Goal: Find specific page/section: Find specific page/section

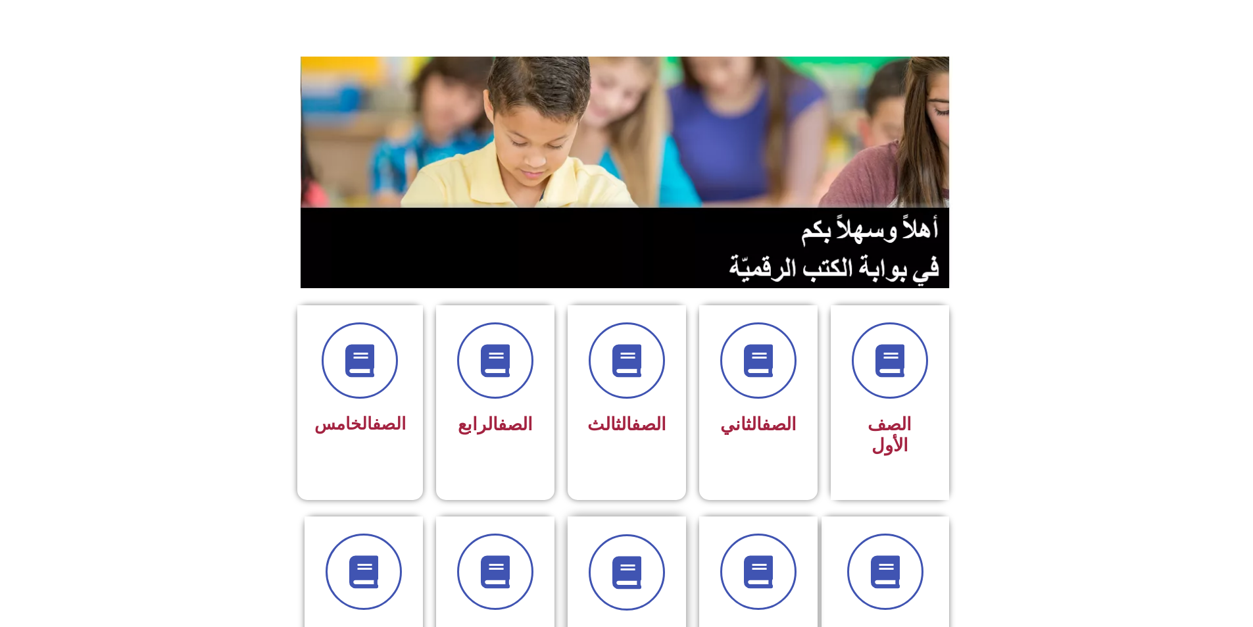
scroll to position [197, 0]
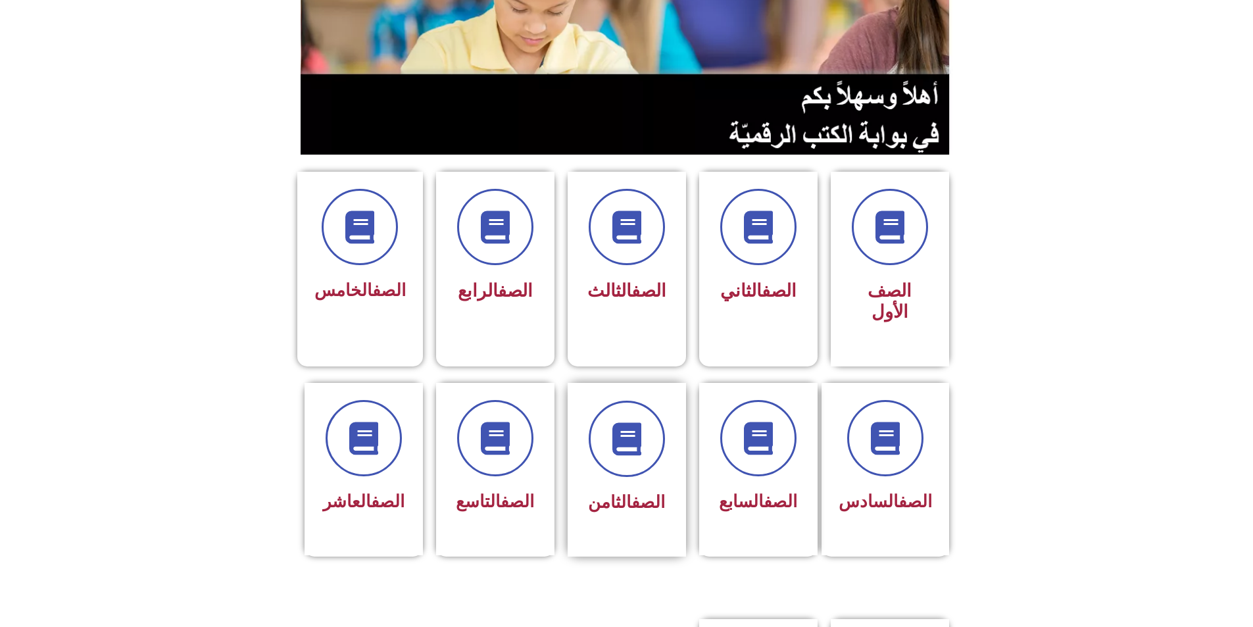
click at [662, 492] on link "الصف" at bounding box center [649, 502] width 34 height 20
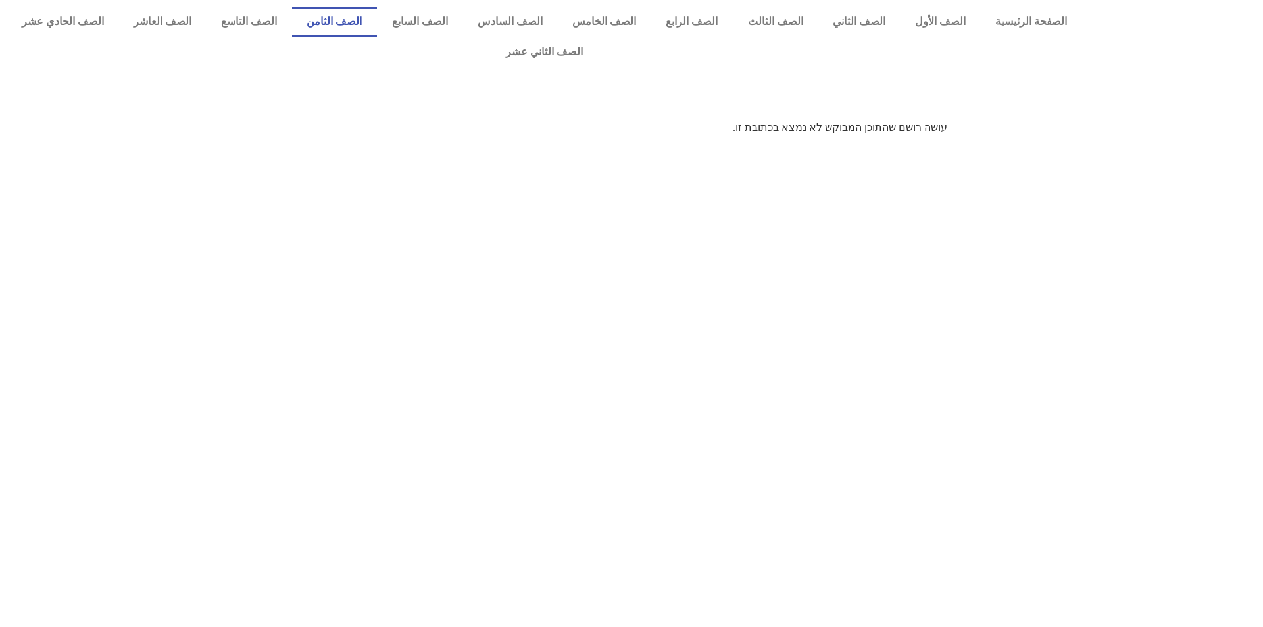
click at [377, 20] on link "الصف الثامن" at bounding box center [334, 22] width 85 height 30
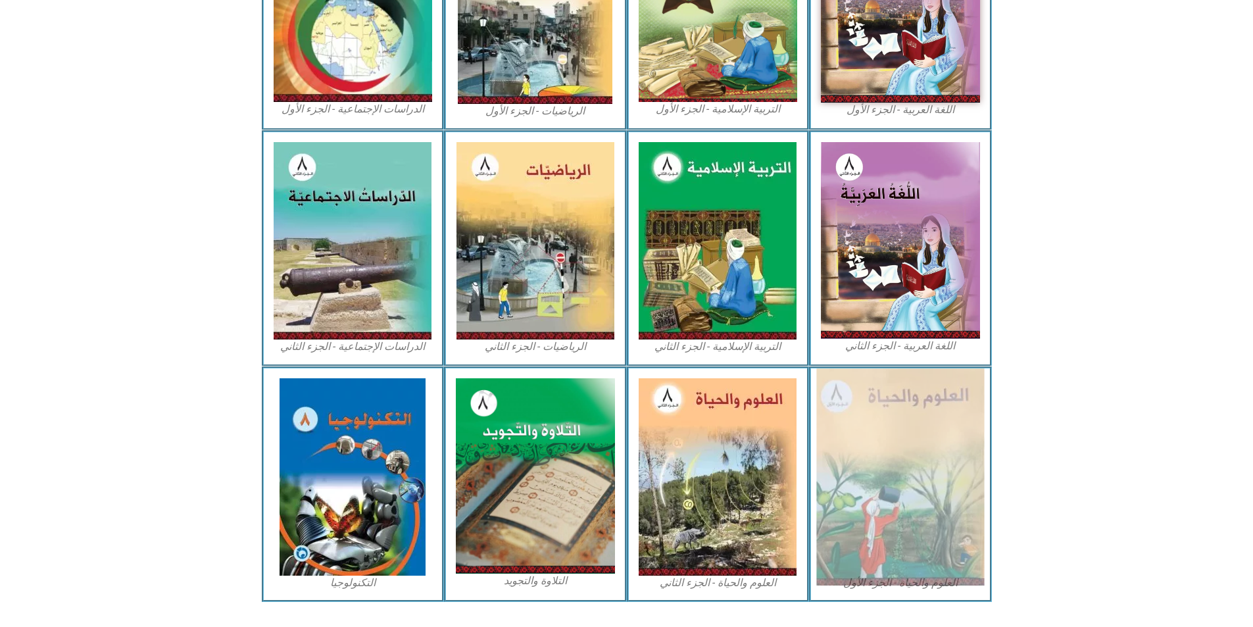
scroll to position [515, 0]
click at [893, 401] on img at bounding box center [901, 476] width 168 height 217
click at [939, 515] on img at bounding box center [901, 476] width 168 height 217
click at [895, 389] on img at bounding box center [901, 476] width 168 height 217
click at [852, 420] on img at bounding box center [901, 476] width 168 height 217
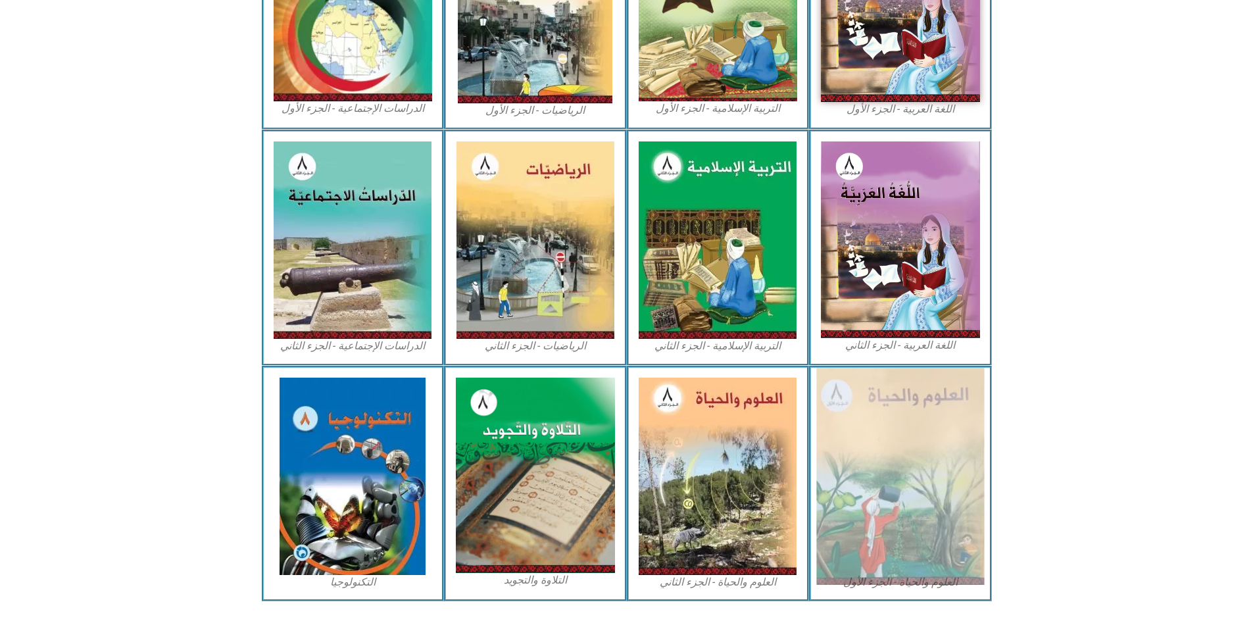
click at [854, 480] on img at bounding box center [901, 476] width 168 height 217
click at [872, 553] on img at bounding box center [901, 476] width 168 height 217
click at [869, 390] on img at bounding box center [901, 476] width 168 height 217
drag, startPoint x: 900, startPoint y: 390, endPoint x: 917, endPoint y: 392, distance: 17.2
click at [901, 390] on img at bounding box center [901, 476] width 168 height 217
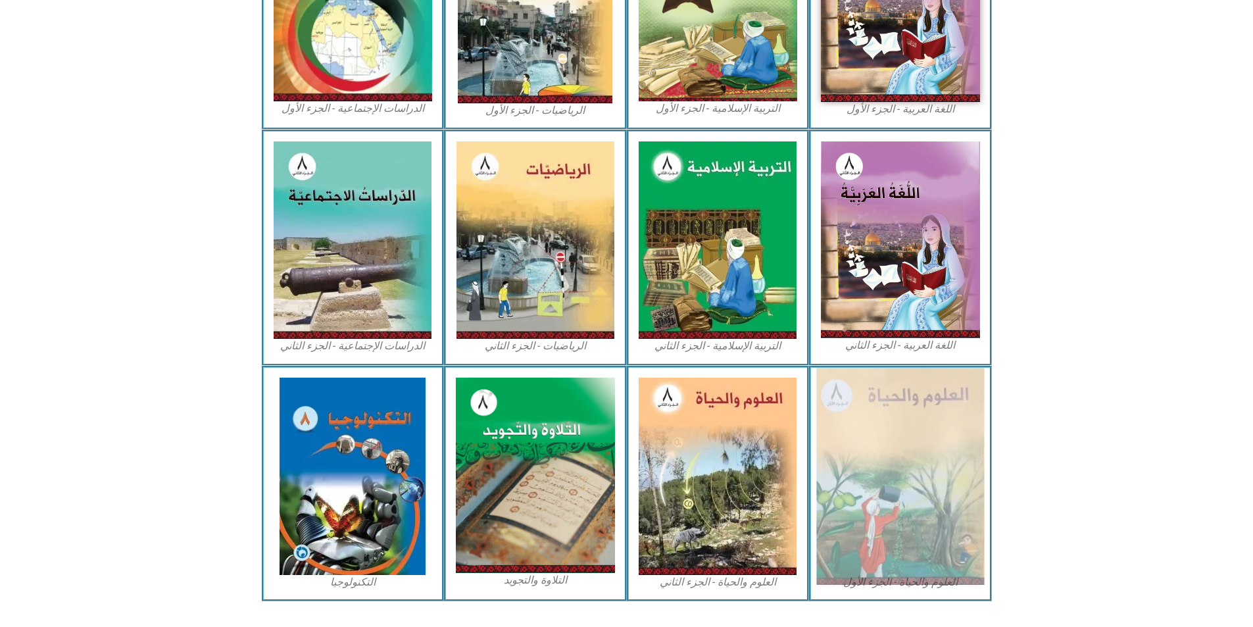
drag, startPoint x: 917, startPoint y: 392, endPoint x: 1115, endPoint y: 384, distance: 197.5
click at [919, 392] on img at bounding box center [901, 476] width 168 height 217
drag, startPoint x: 1115, startPoint y: 384, endPoint x: 942, endPoint y: 434, distance: 180.8
click at [942, 434] on img at bounding box center [901, 476] width 168 height 217
click at [934, 434] on img at bounding box center [901, 476] width 168 height 217
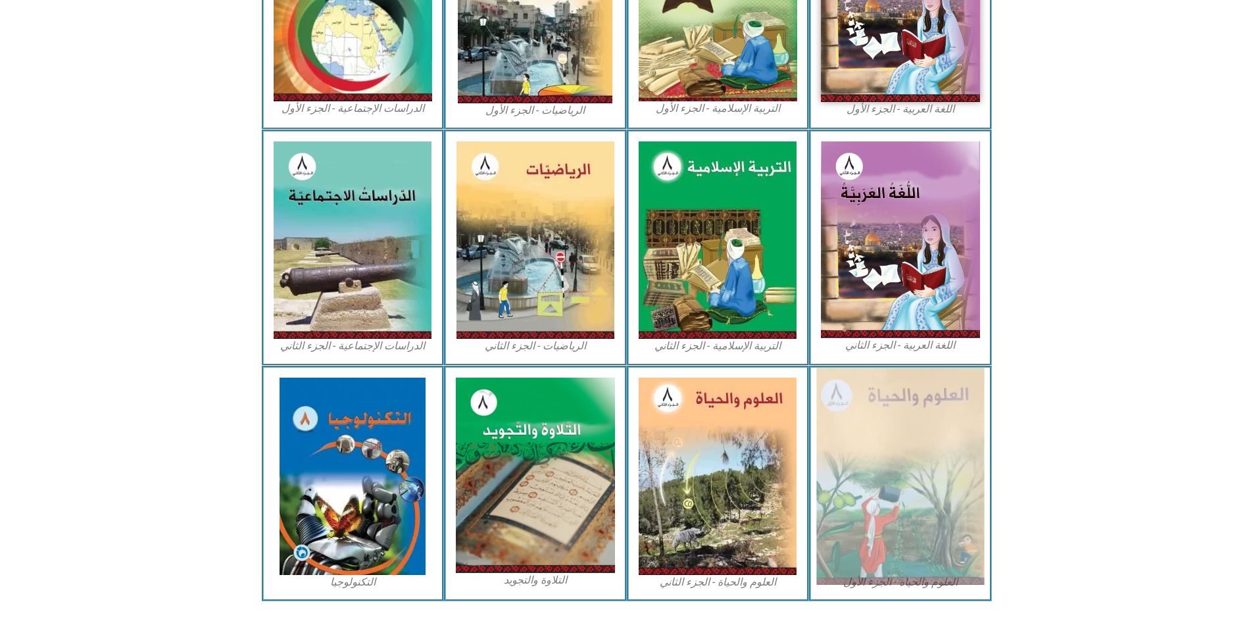
click at [933, 436] on img at bounding box center [901, 476] width 168 height 217
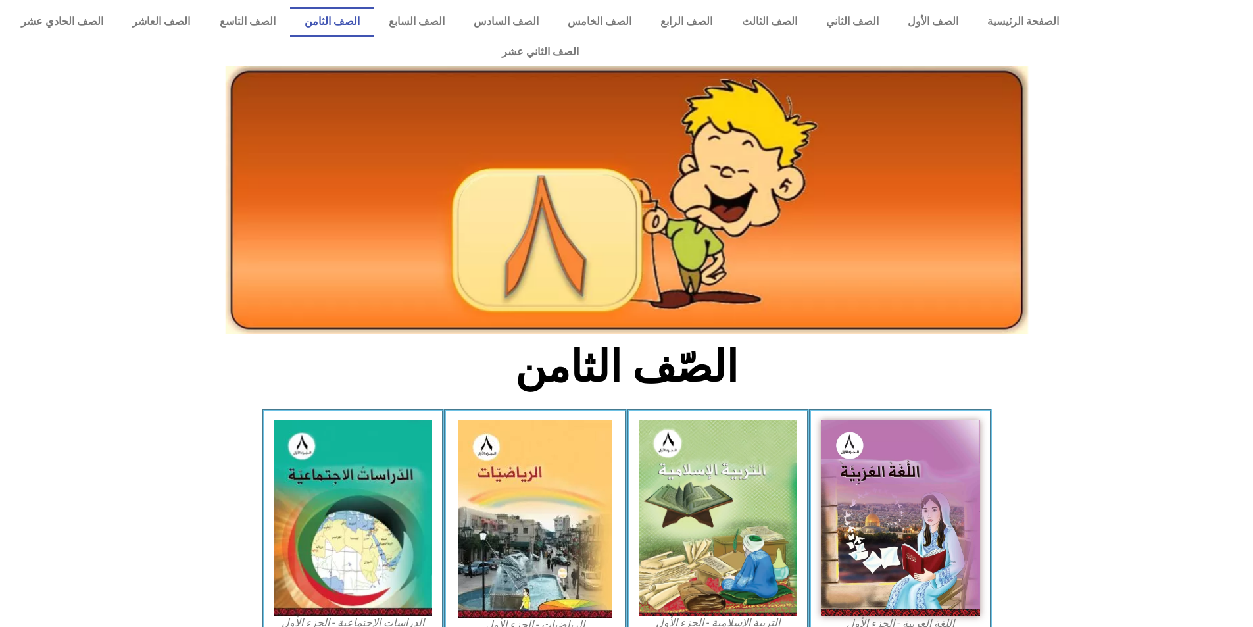
scroll to position [515, 0]
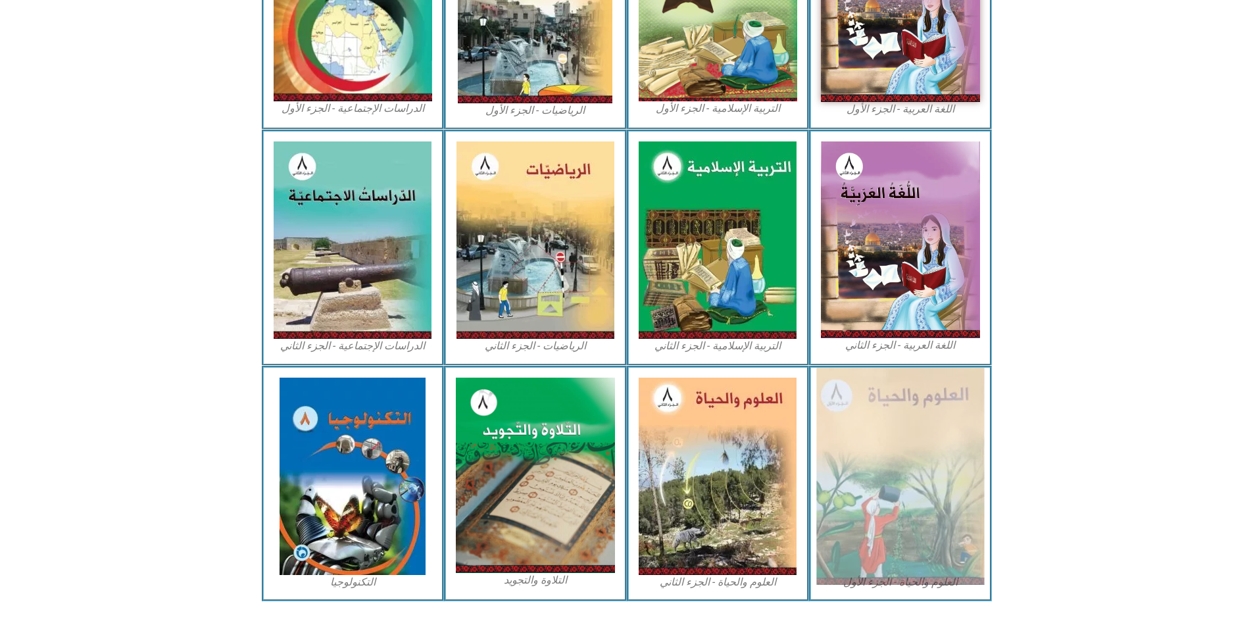
click at [909, 466] on img at bounding box center [901, 476] width 168 height 217
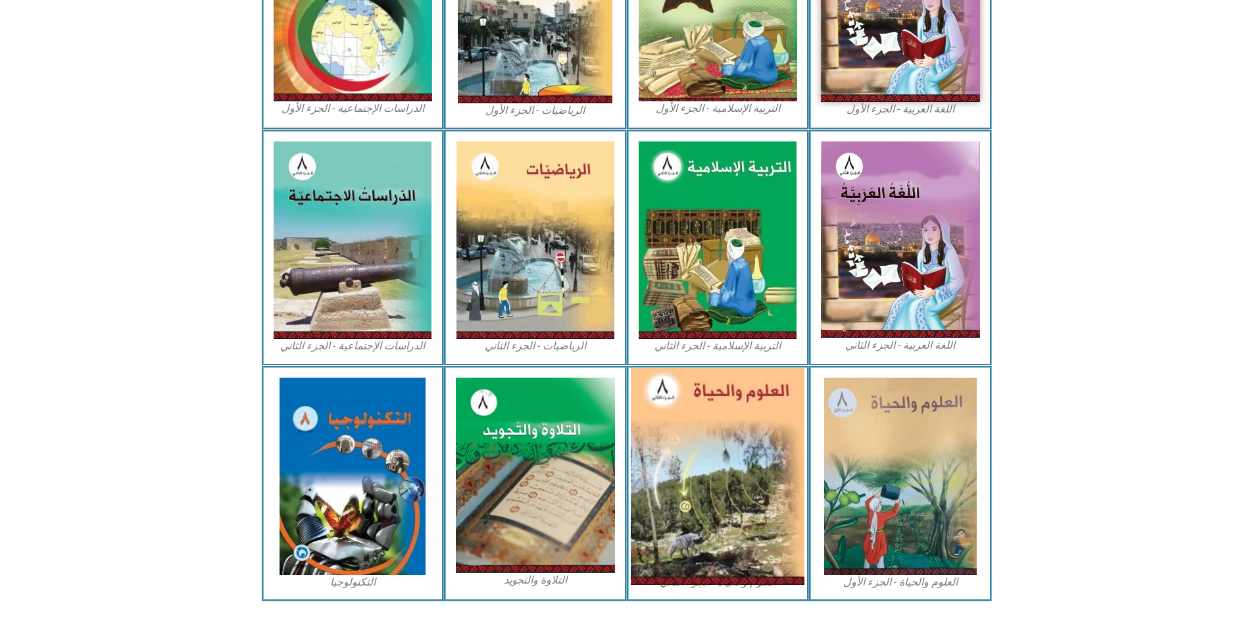
click at [789, 457] on img at bounding box center [718, 476] width 174 height 217
click at [752, 454] on img at bounding box center [718, 476] width 174 height 217
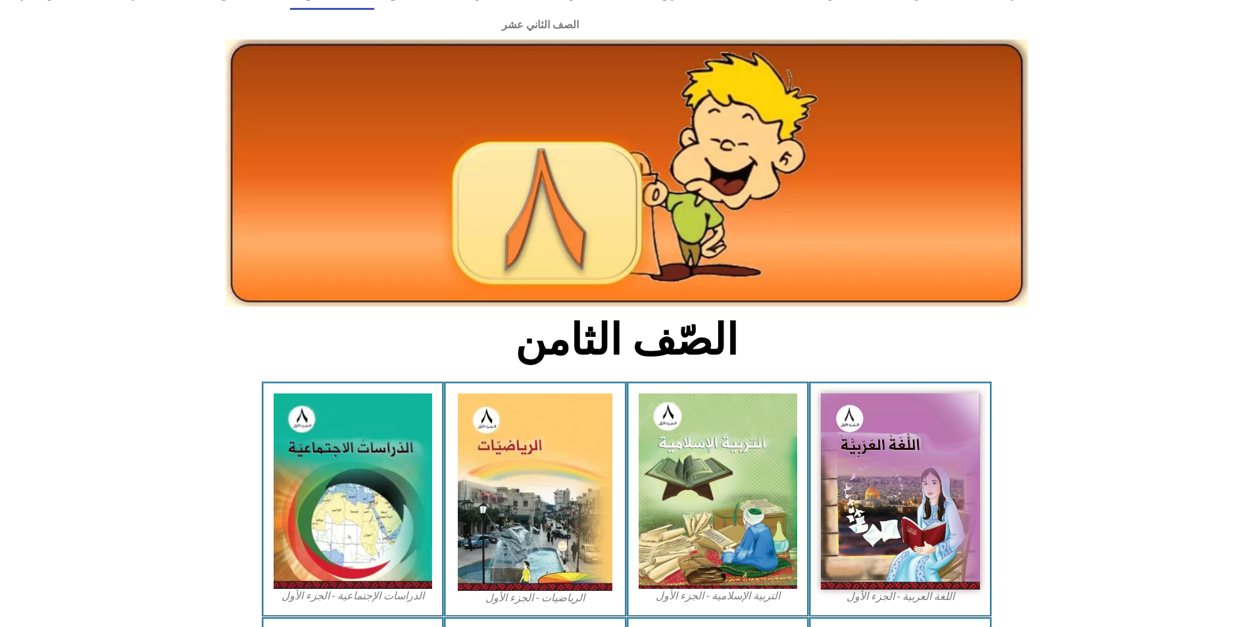
scroll to position [0, 0]
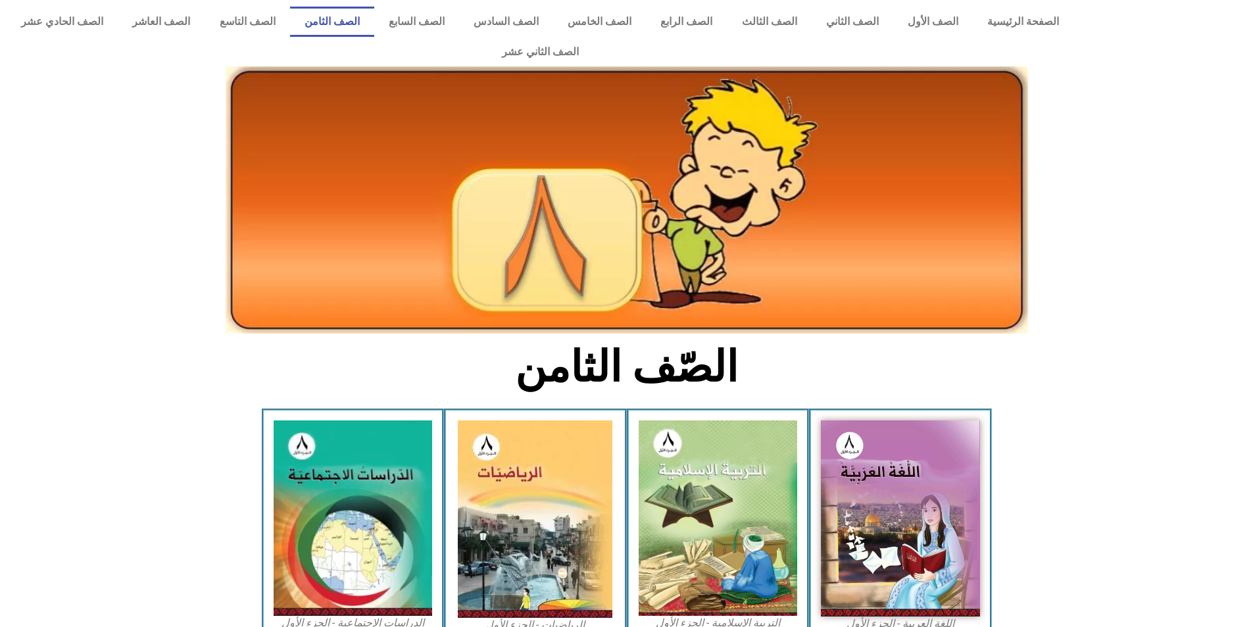
click at [374, 14] on link "الصف الثامن" at bounding box center [332, 22] width 84 height 30
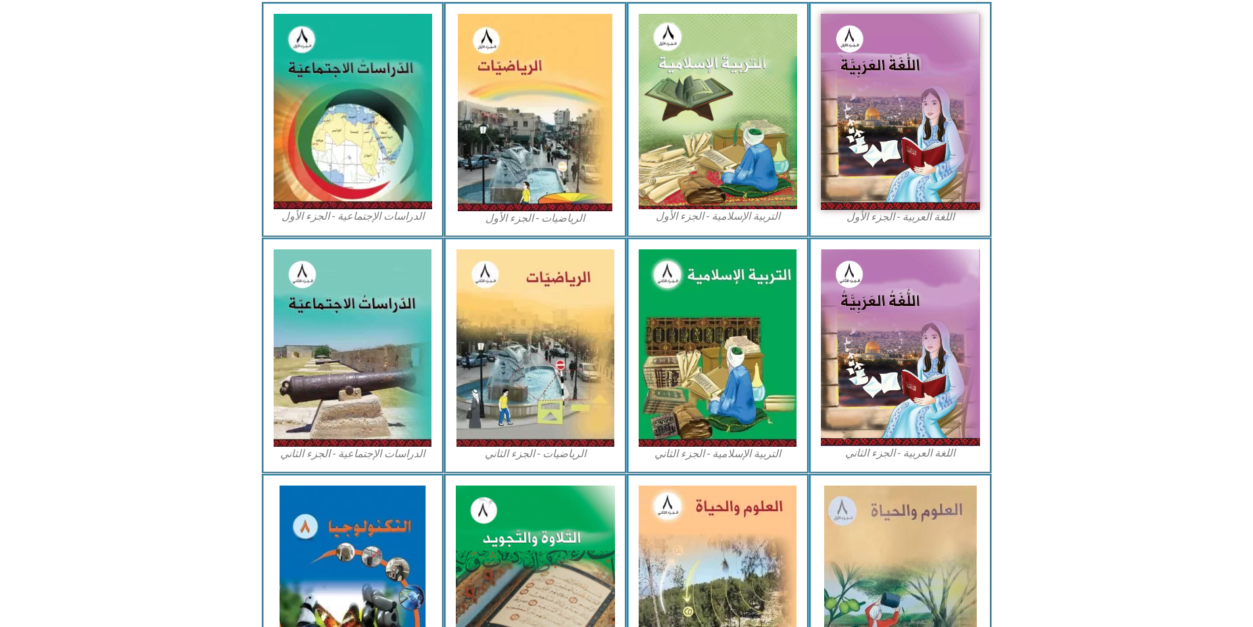
scroll to position [515, 0]
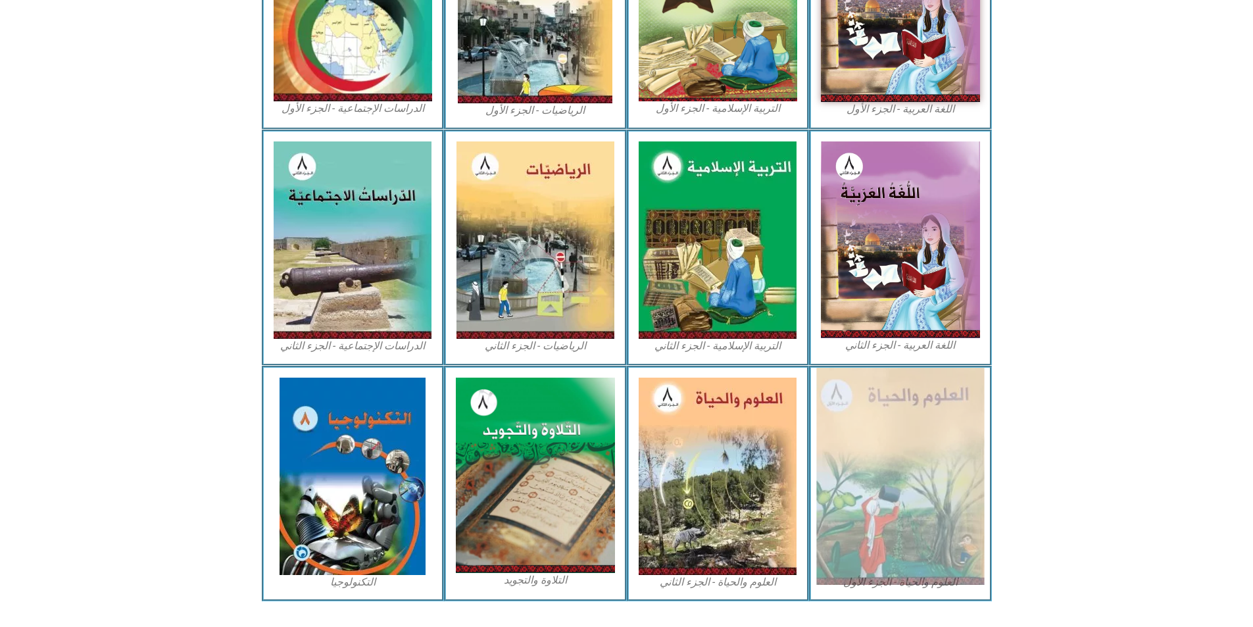
click at [911, 430] on img at bounding box center [901, 476] width 168 height 217
click at [870, 427] on img at bounding box center [901, 476] width 168 height 217
click at [868, 432] on img at bounding box center [901, 476] width 168 height 217
click at [869, 430] on img at bounding box center [901, 476] width 168 height 217
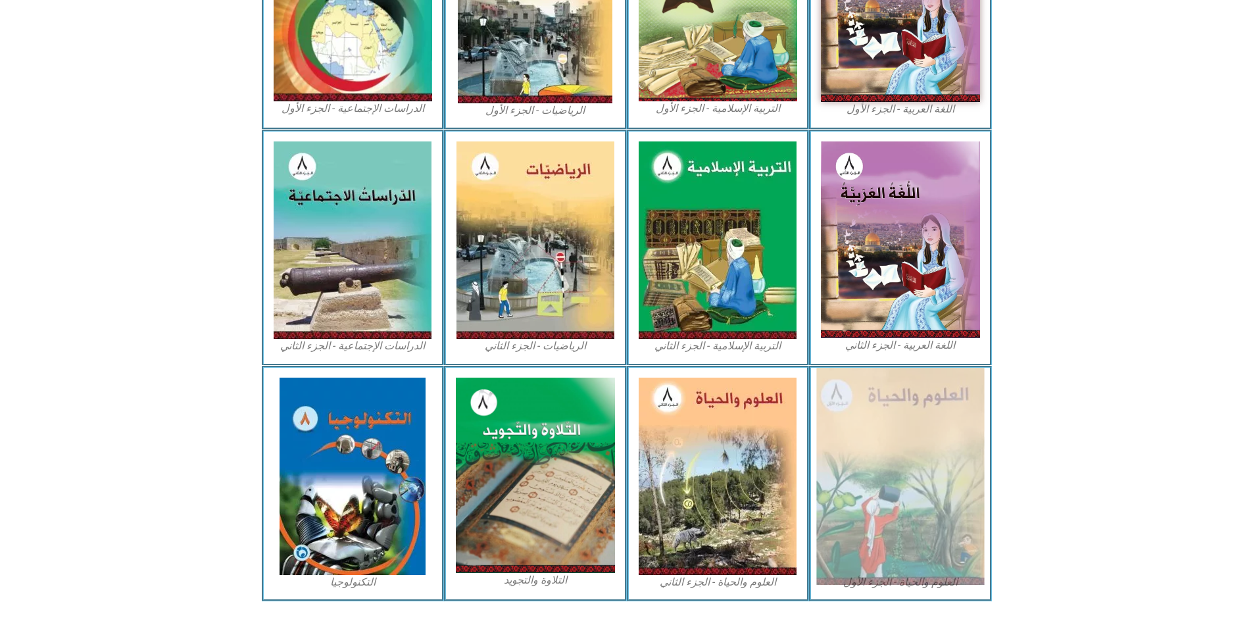
click at [869, 430] on img at bounding box center [901, 476] width 168 height 217
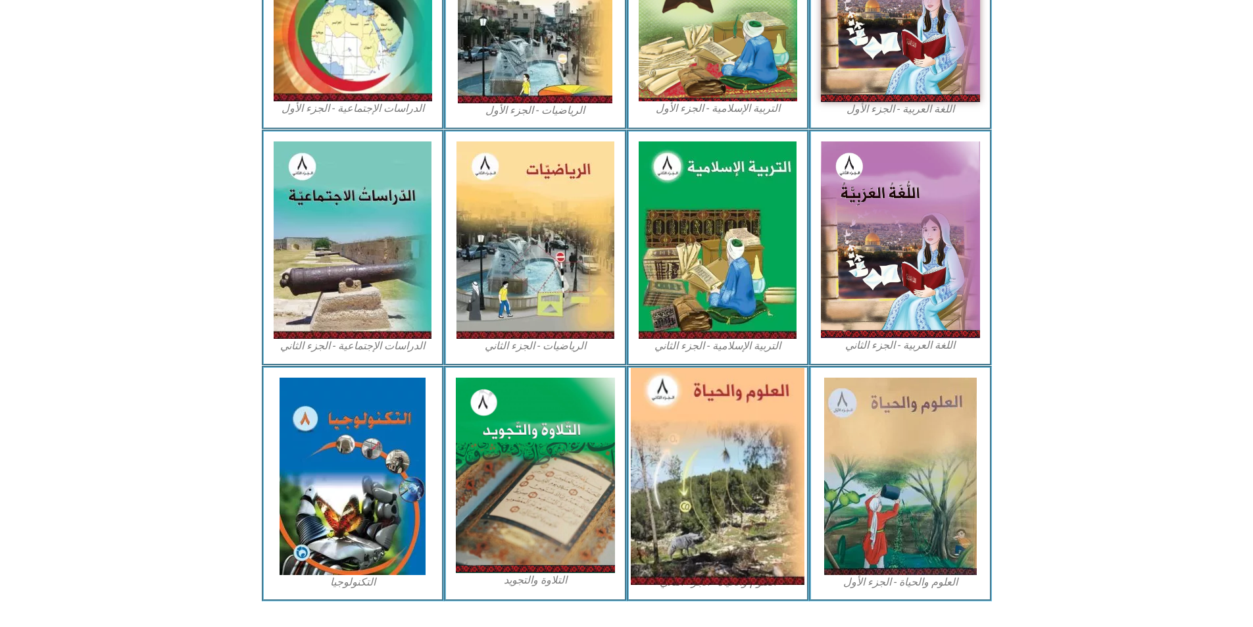
drag, startPoint x: 746, startPoint y: 422, endPoint x: 720, endPoint y: 415, distance: 27.3
click at [745, 422] on img at bounding box center [718, 476] width 174 height 217
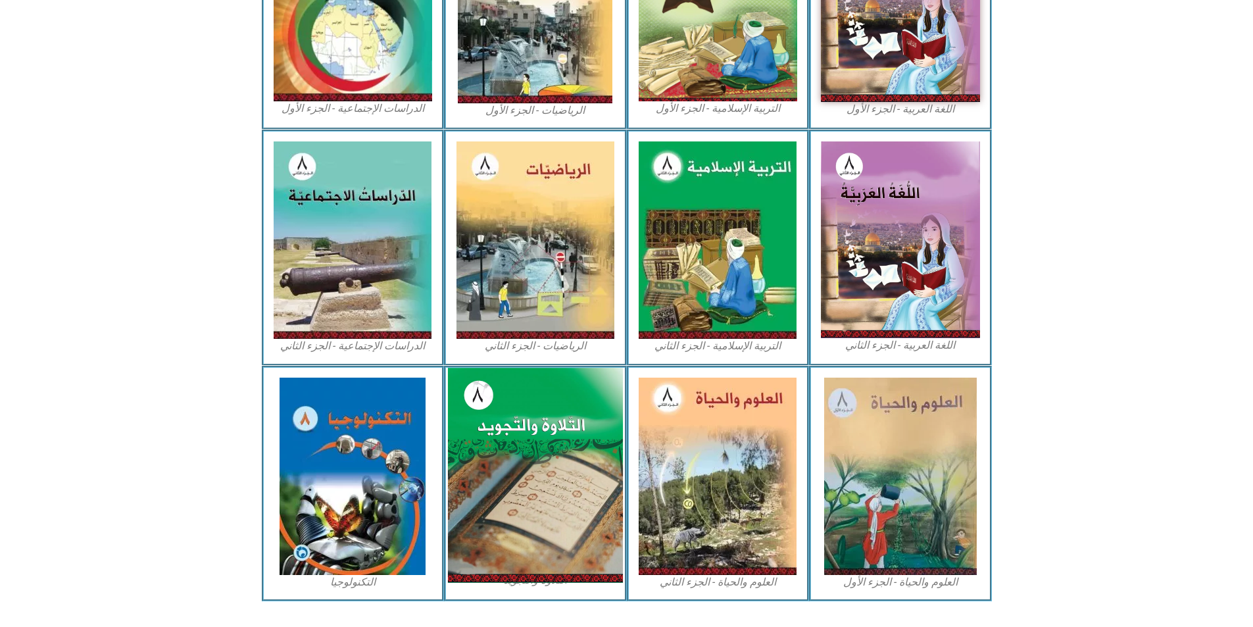
click at [482, 390] on img at bounding box center [535, 475] width 175 height 215
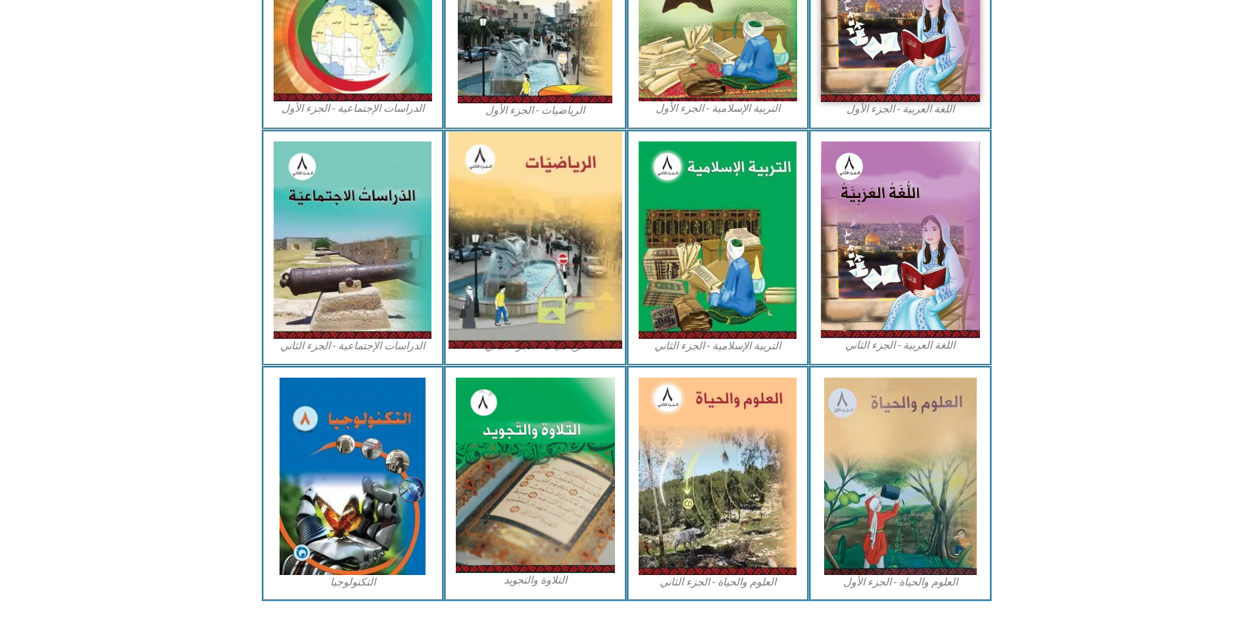
click at [503, 279] on img at bounding box center [536, 240] width 174 height 217
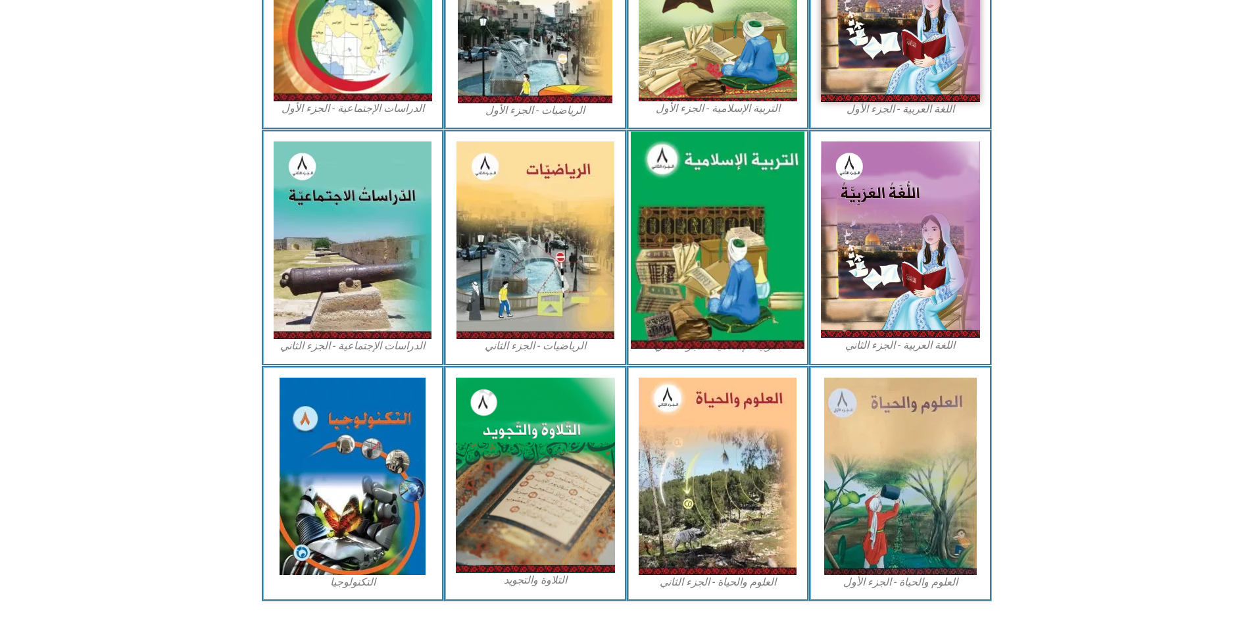
click at [730, 202] on img at bounding box center [718, 240] width 174 height 217
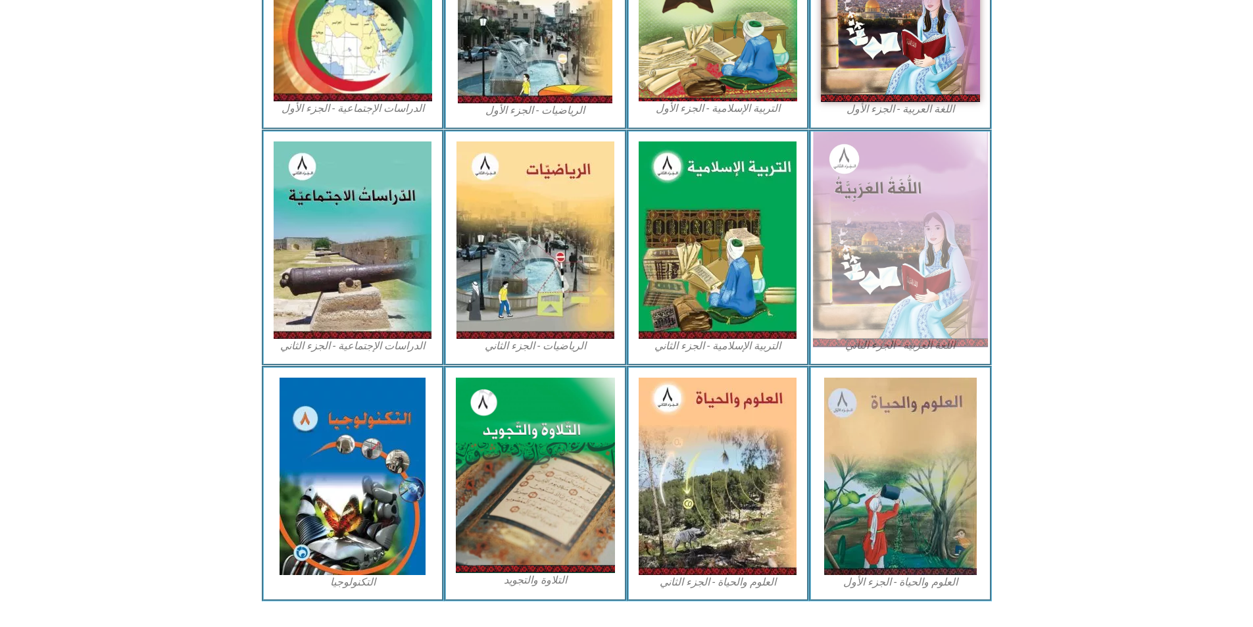
click at [899, 212] on img at bounding box center [900, 240] width 175 height 216
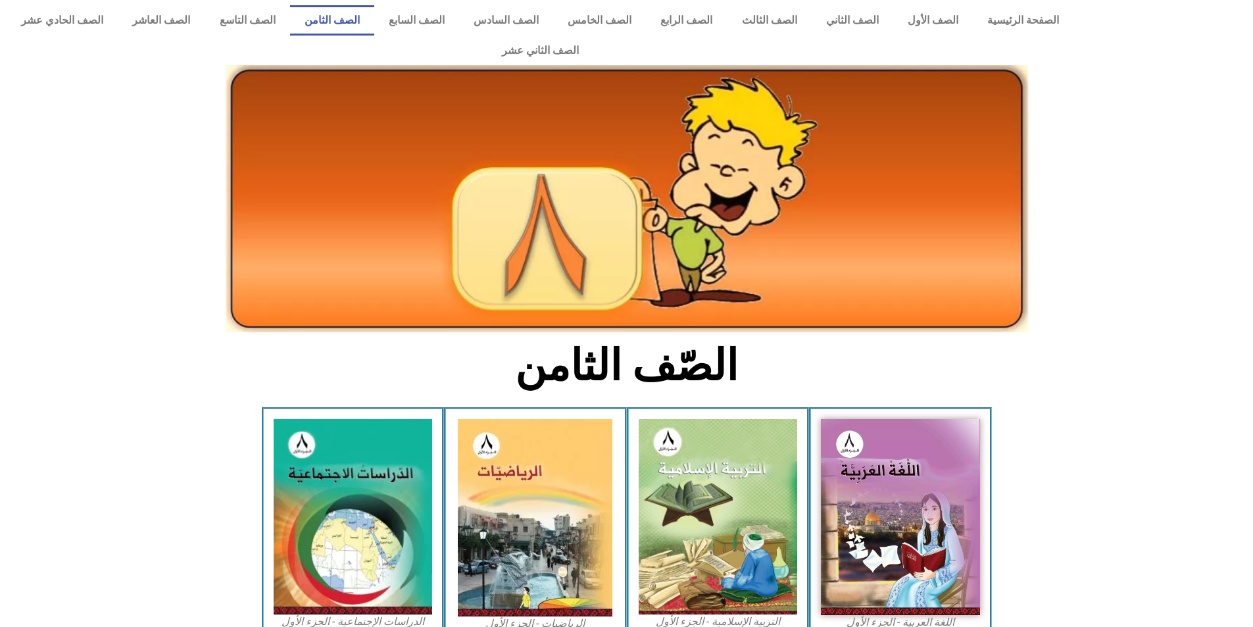
scroll to position [0, 0]
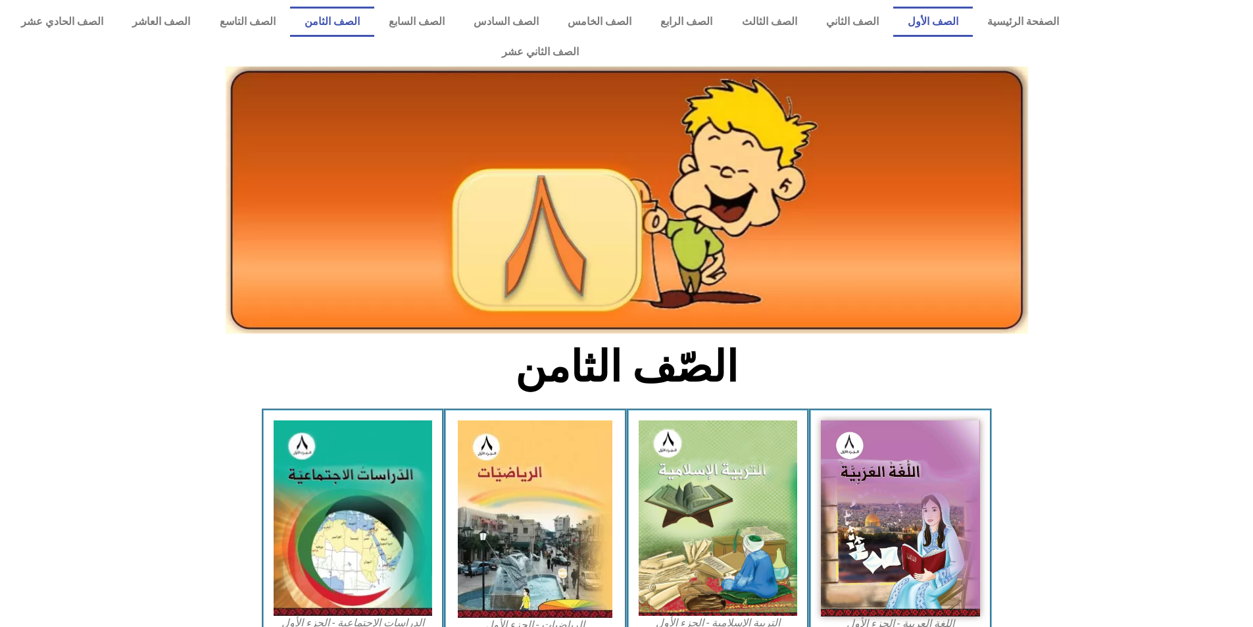
click at [940, 28] on link "الصف الأول" at bounding box center [933, 22] width 80 height 30
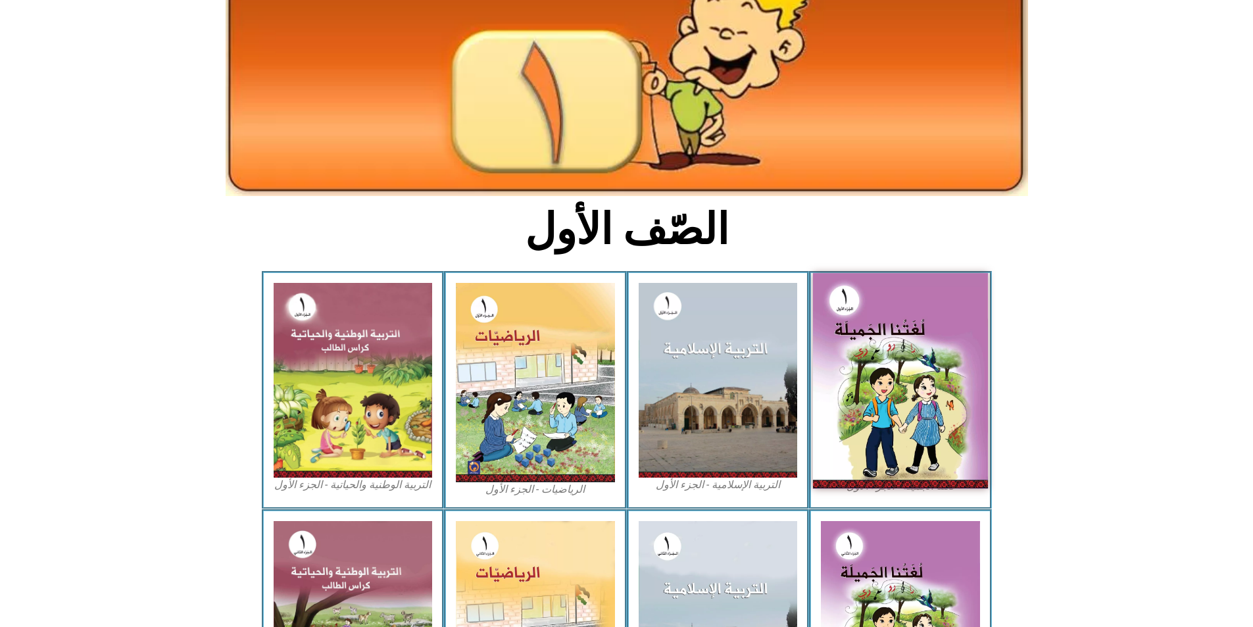
scroll to position [227, 0]
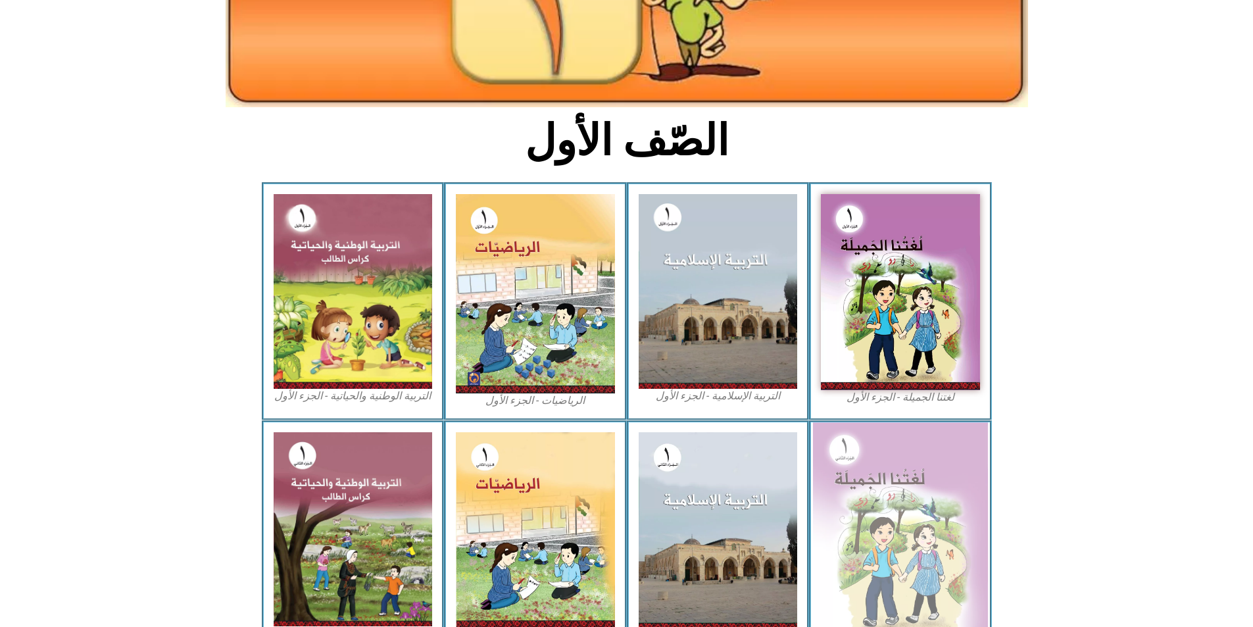
click at [919, 440] on img at bounding box center [900, 530] width 175 height 216
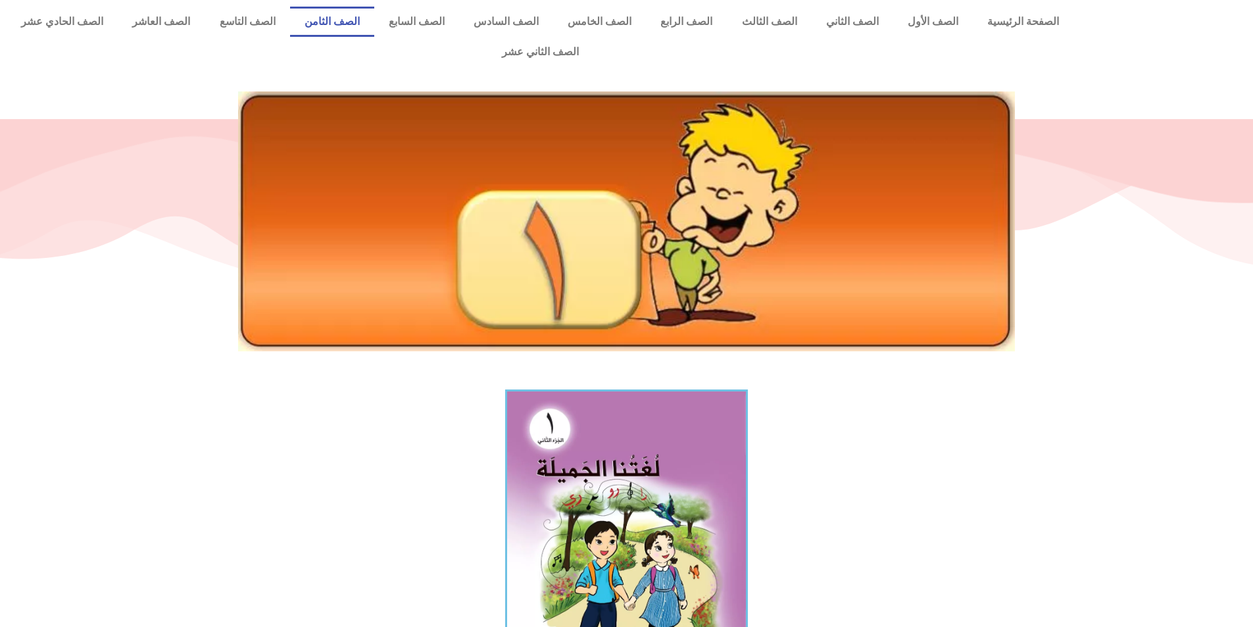
click at [368, 28] on link "الصف الثامن" at bounding box center [332, 22] width 84 height 30
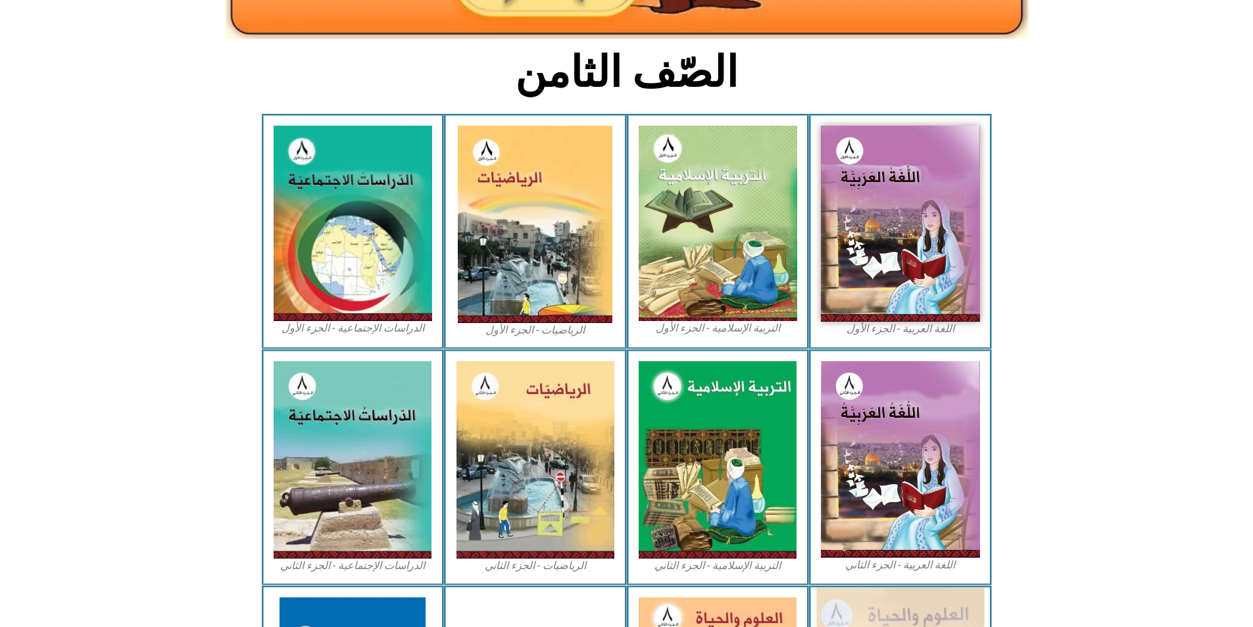
scroll to position [395, 0]
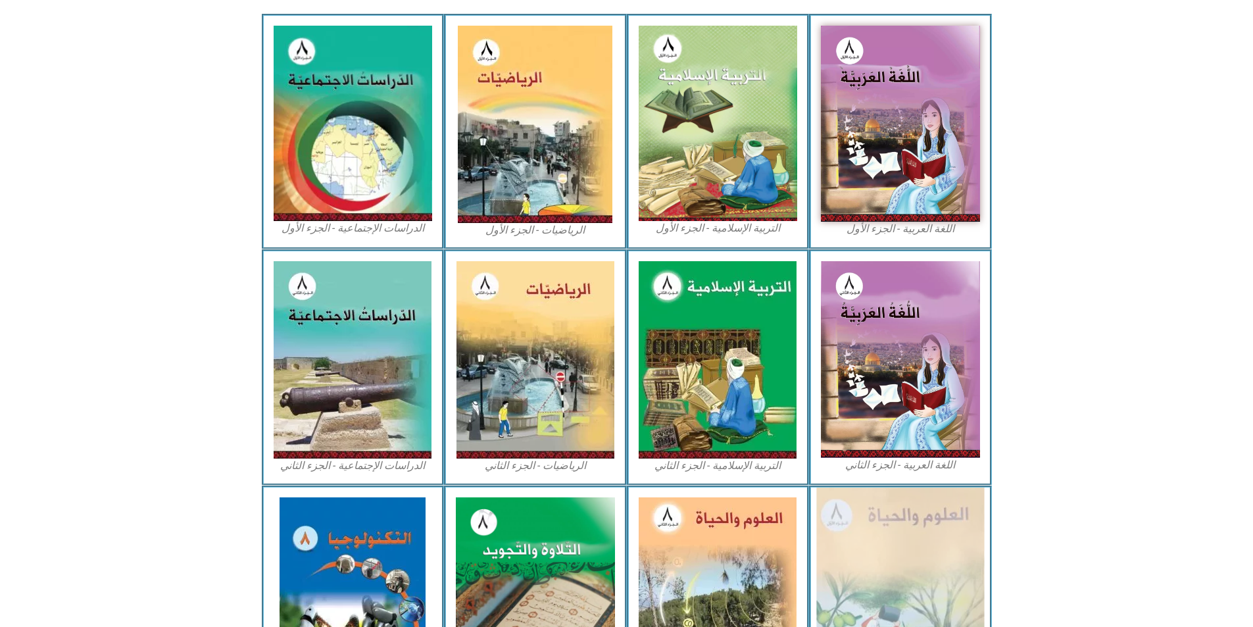
click at [895, 538] on img at bounding box center [901, 596] width 168 height 217
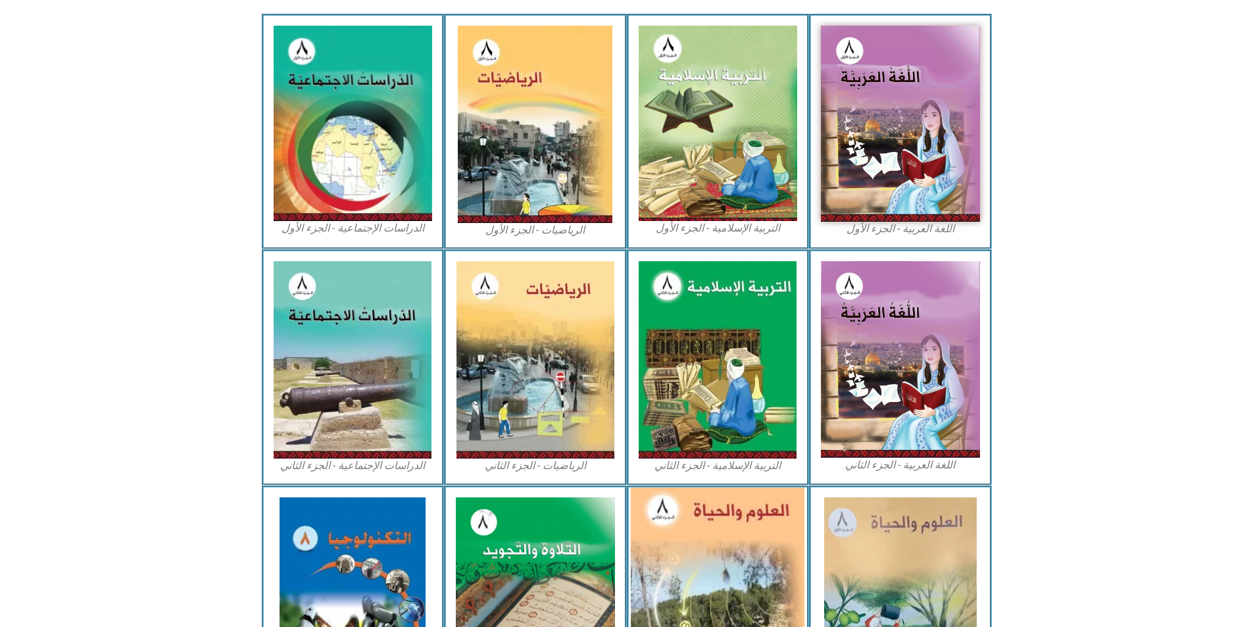
click at [720, 519] on img at bounding box center [718, 596] width 174 height 217
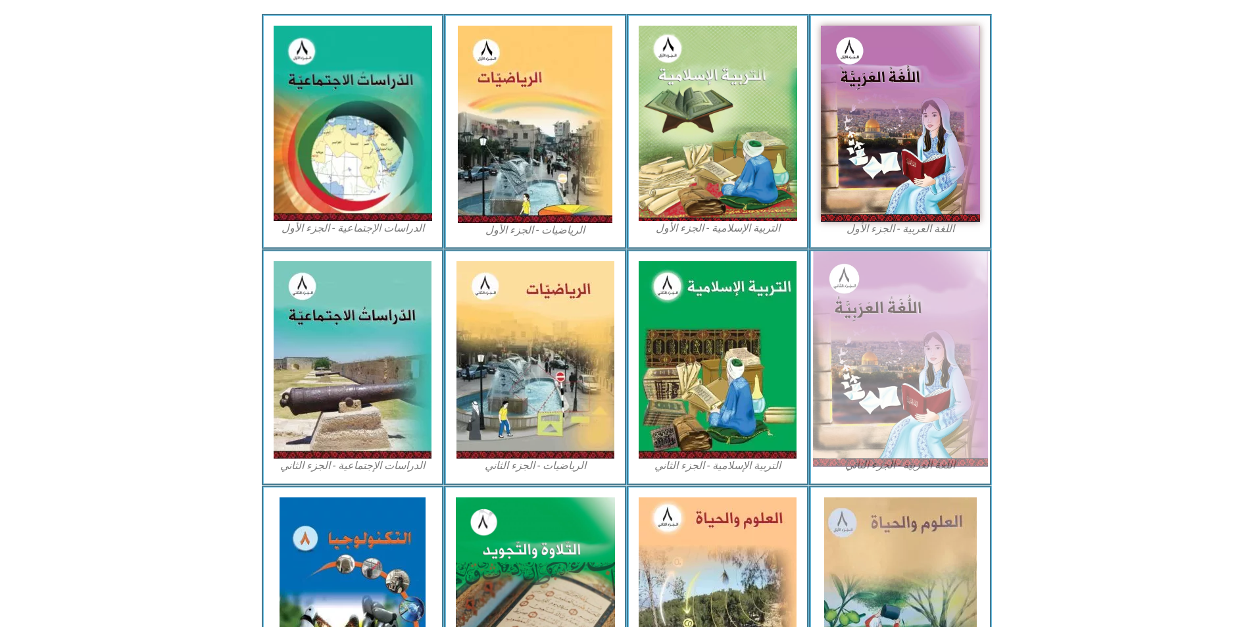
click at [853, 387] on img at bounding box center [900, 359] width 175 height 216
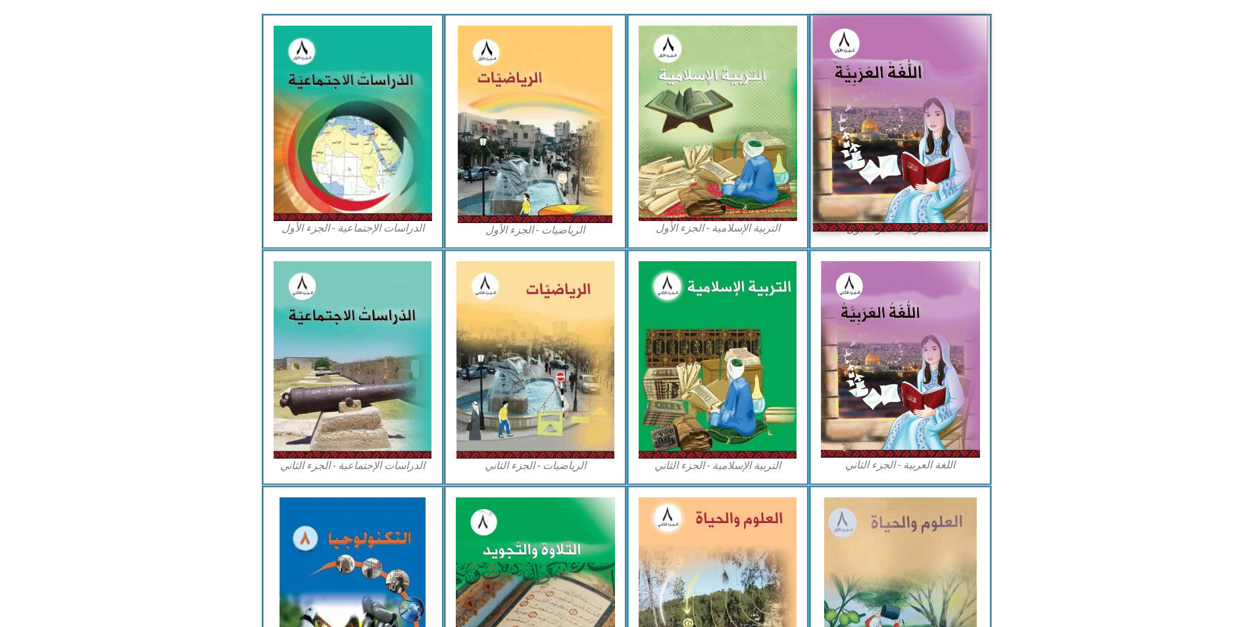
click at [886, 181] on img at bounding box center [900, 123] width 175 height 215
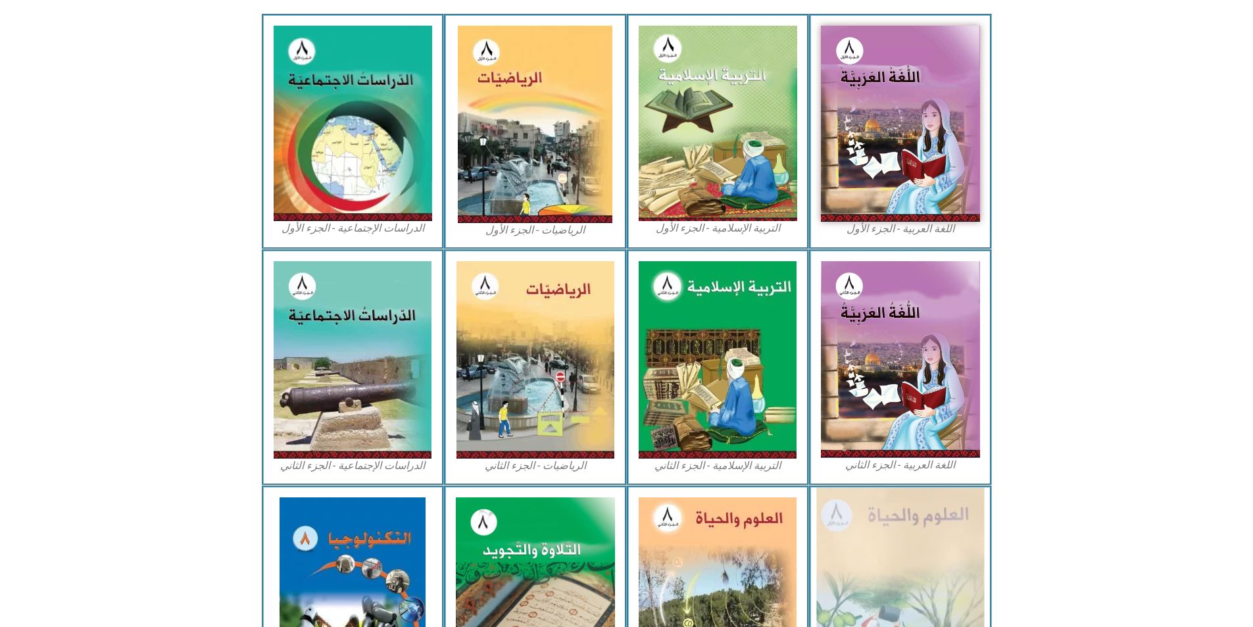
drag, startPoint x: 884, startPoint y: 181, endPoint x: 880, endPoint y: 553, distance: 371.8
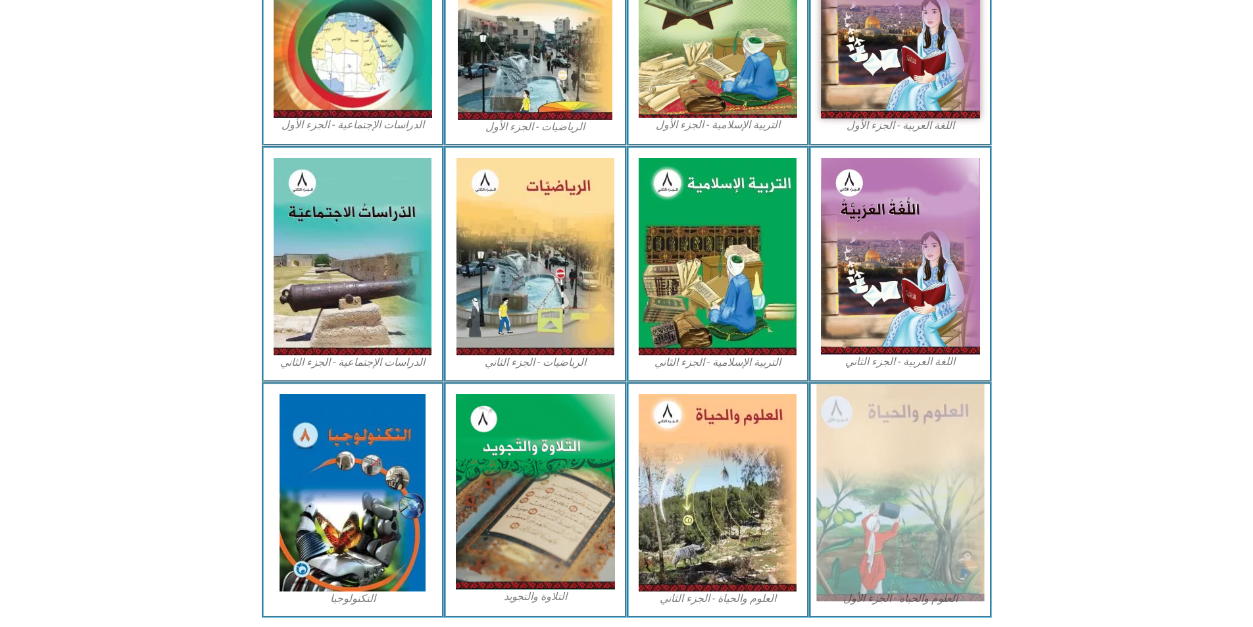
scroll to position [515, 0]
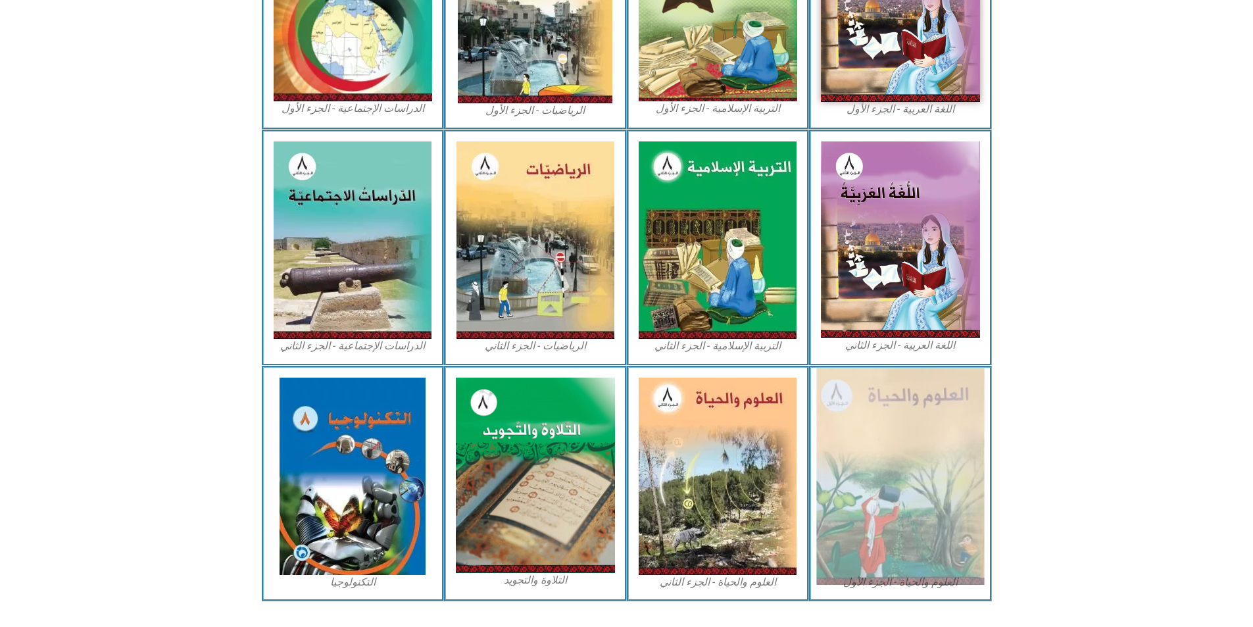
drag, startPoint x: 895, startPoint y: 555, endPoint x: 959, endPoint y: 524, distance: 70.6
click at [959, 524] on img at bounding box center [901, 476] width 168 height 217
click at [958, 524] on img at bounding box center [901, 476] width 168 height 217
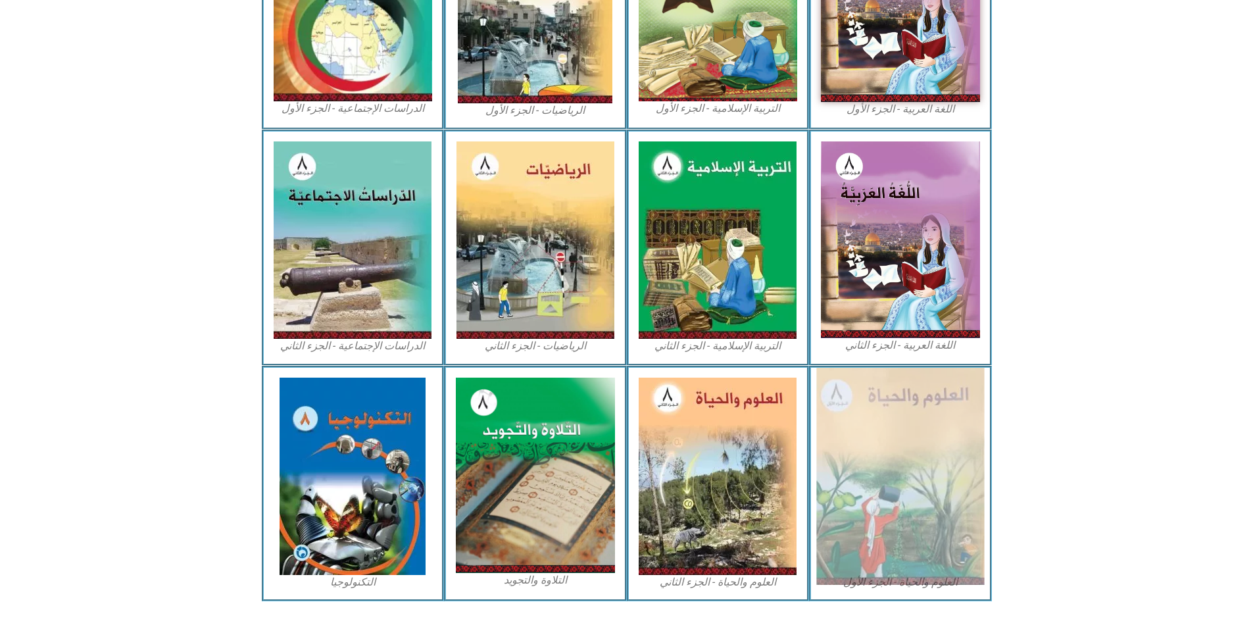
click at [953, 521] on img at bounding box center [901, 476] width 168 height 217
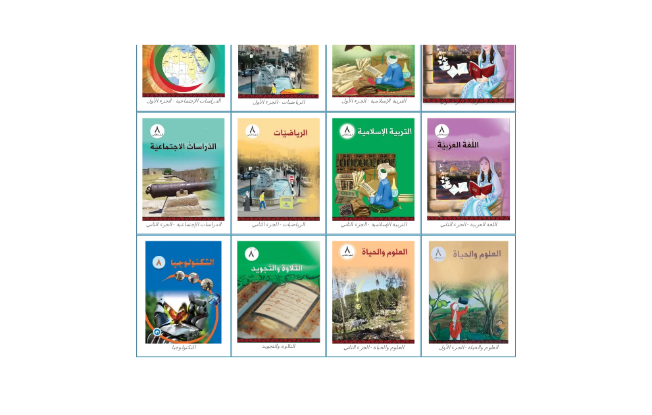
scroll to position [591, 0]
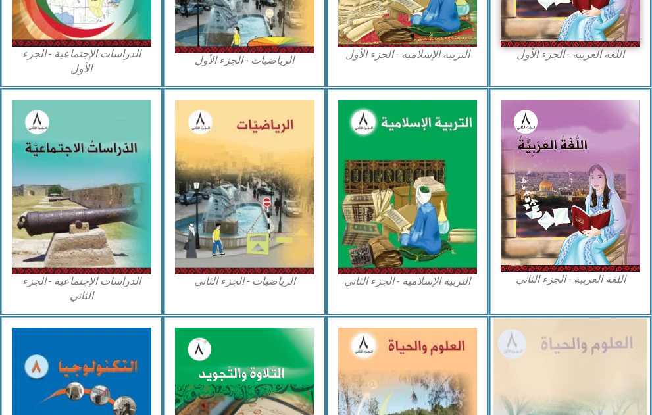
click at [588, 366] on img at bounding box center [570, 417] width 153 height 198
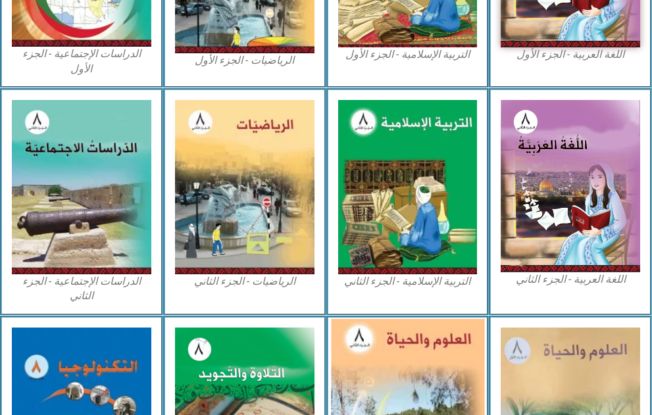
click at [397, 349] on img at bounding box center [407, 413] width 153 height 191
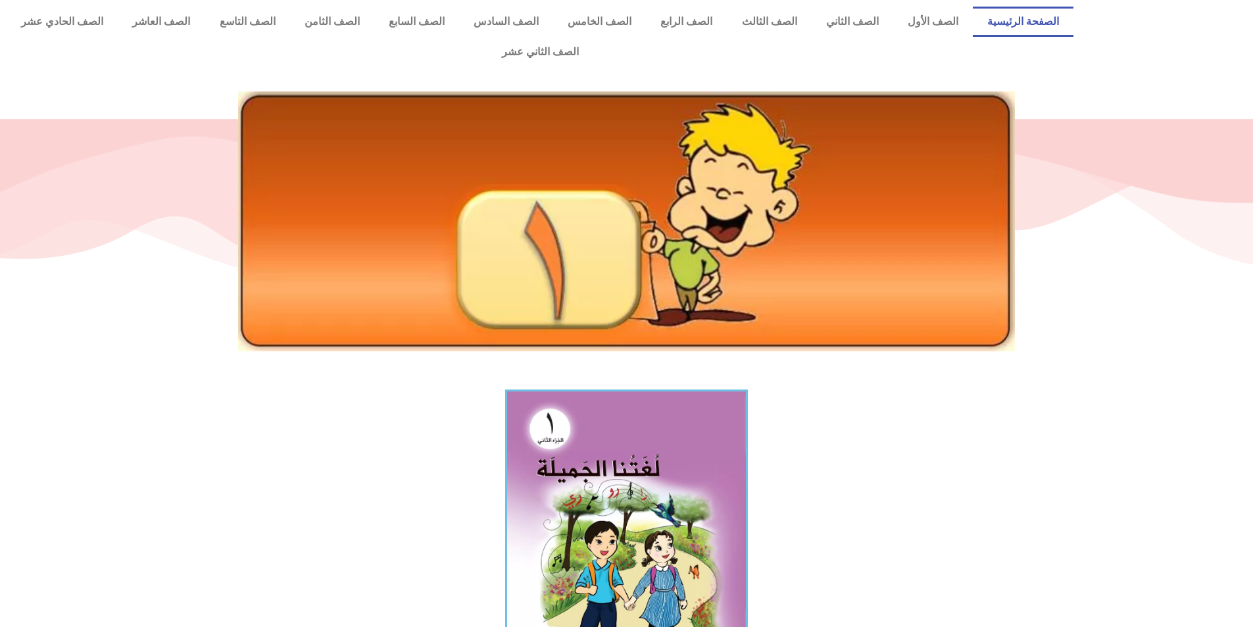
click at [651, 35] on link "الصفحة الرئيسية" at bounding box center [1023, 22] width 101 height 30
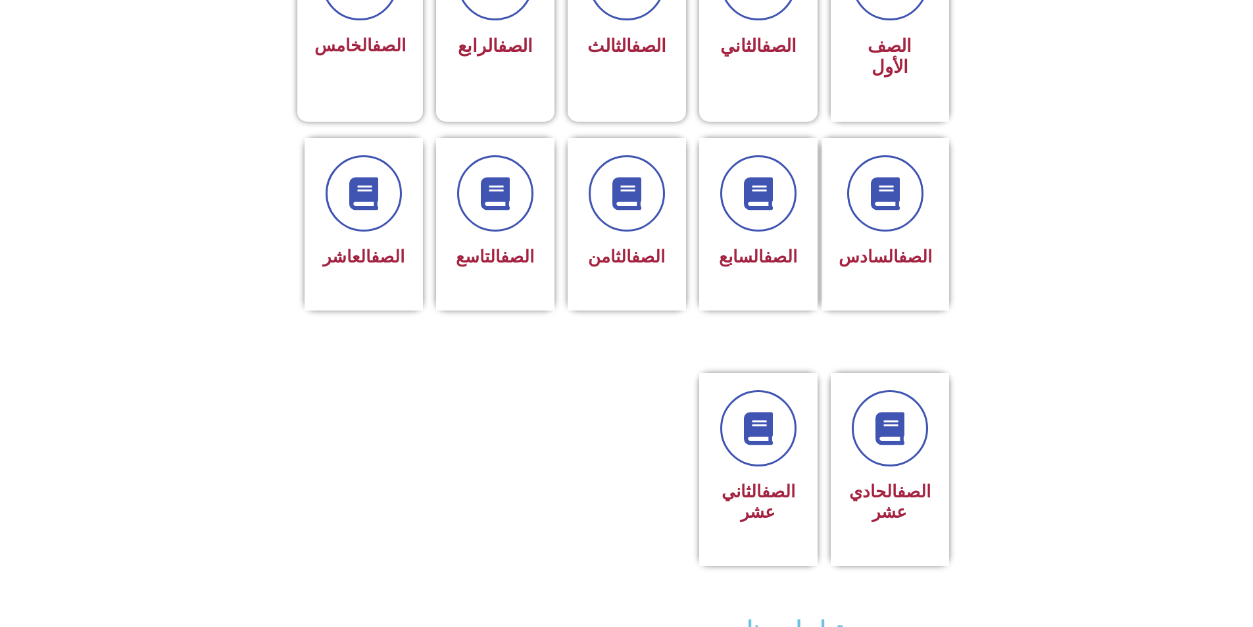
scroll to position [461, 0]
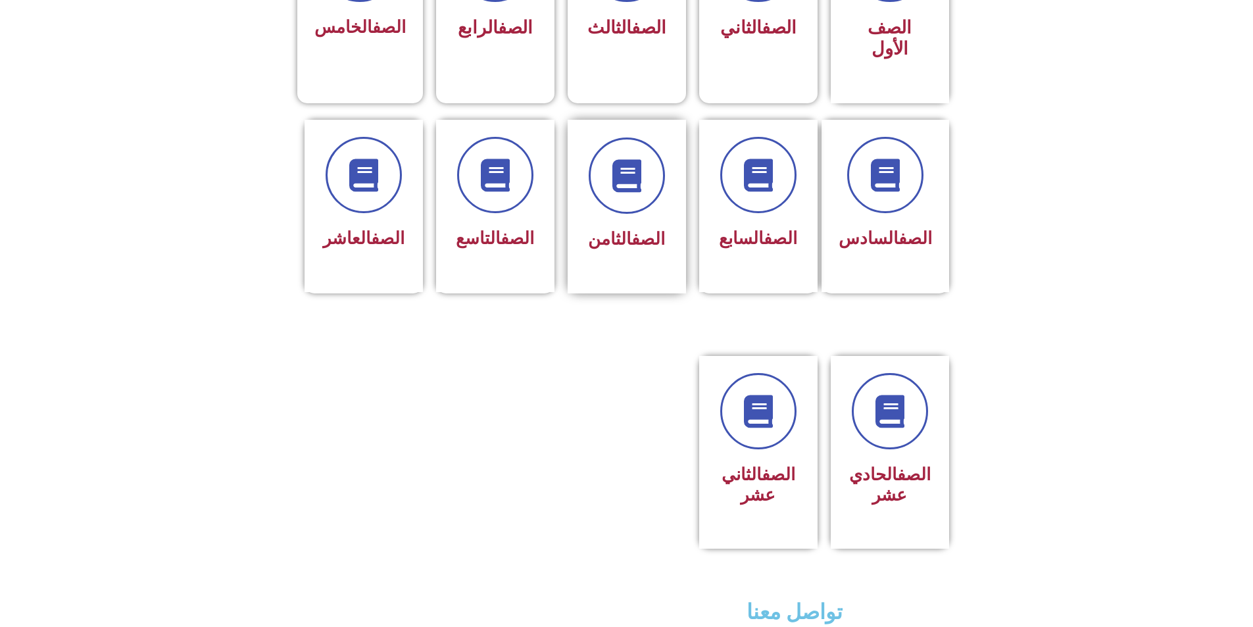
click at [640, 229] on link "الصف" at bounding box center [649, 239] width 34 height 20
click at [655, 136] on span at bounding box center [627, 176] width 84 height 84
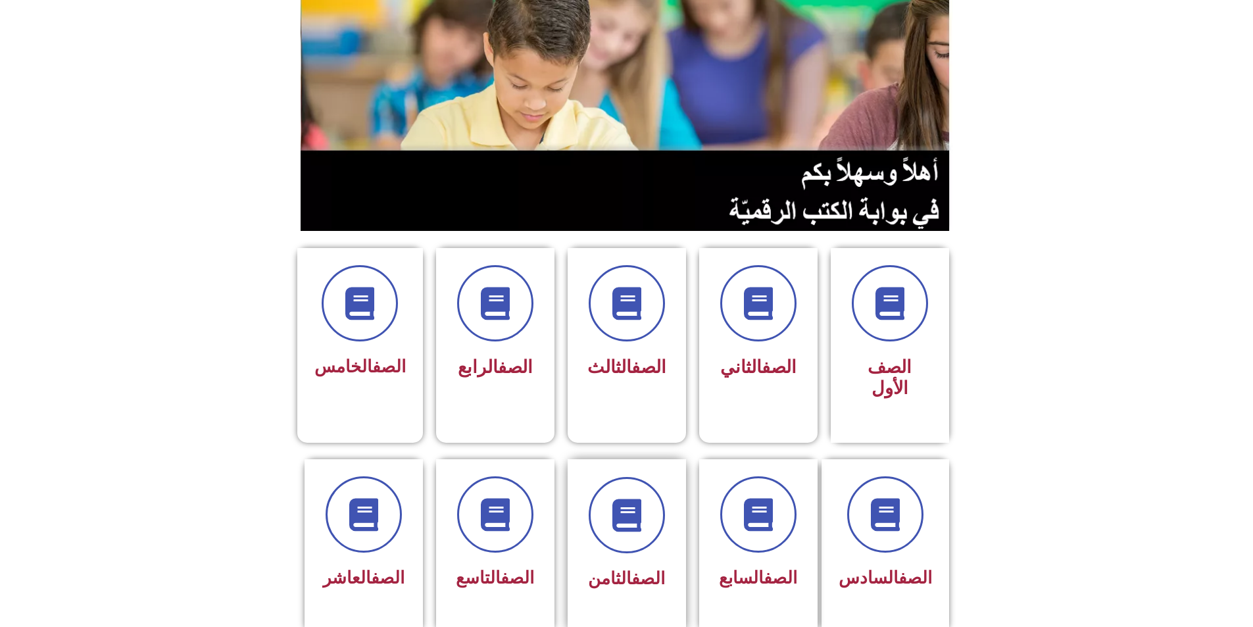
scroll to position [263, 0]
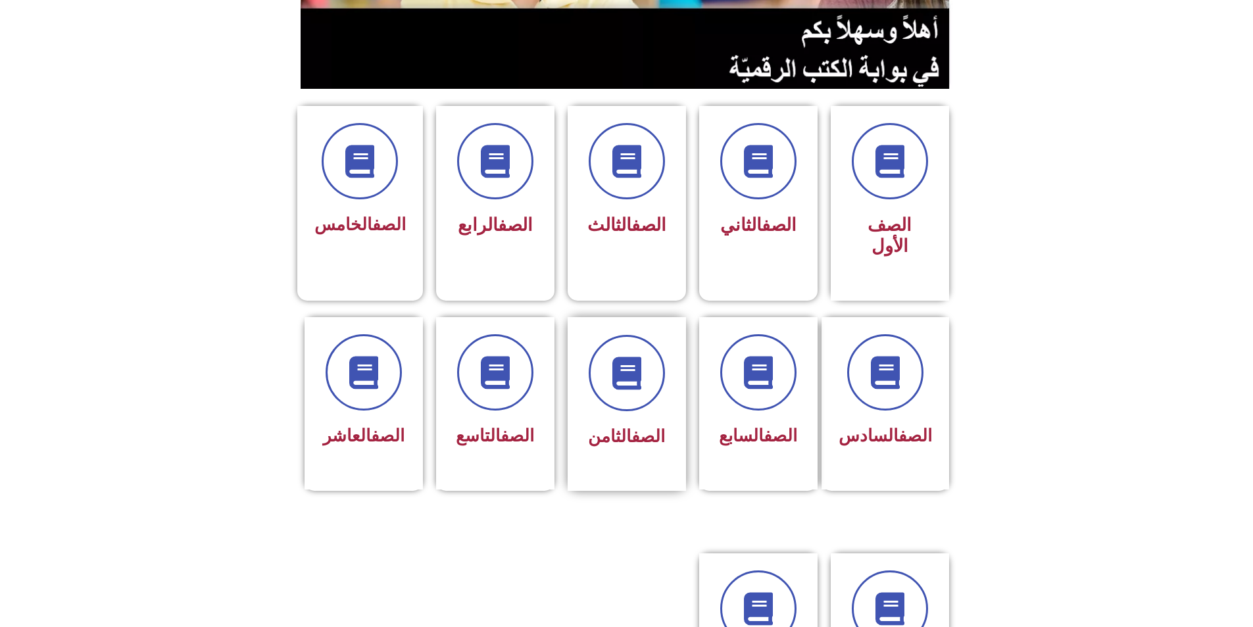
click at [637, 426] on link "الصف" at bounding box center [649, 436] width 34 height 20
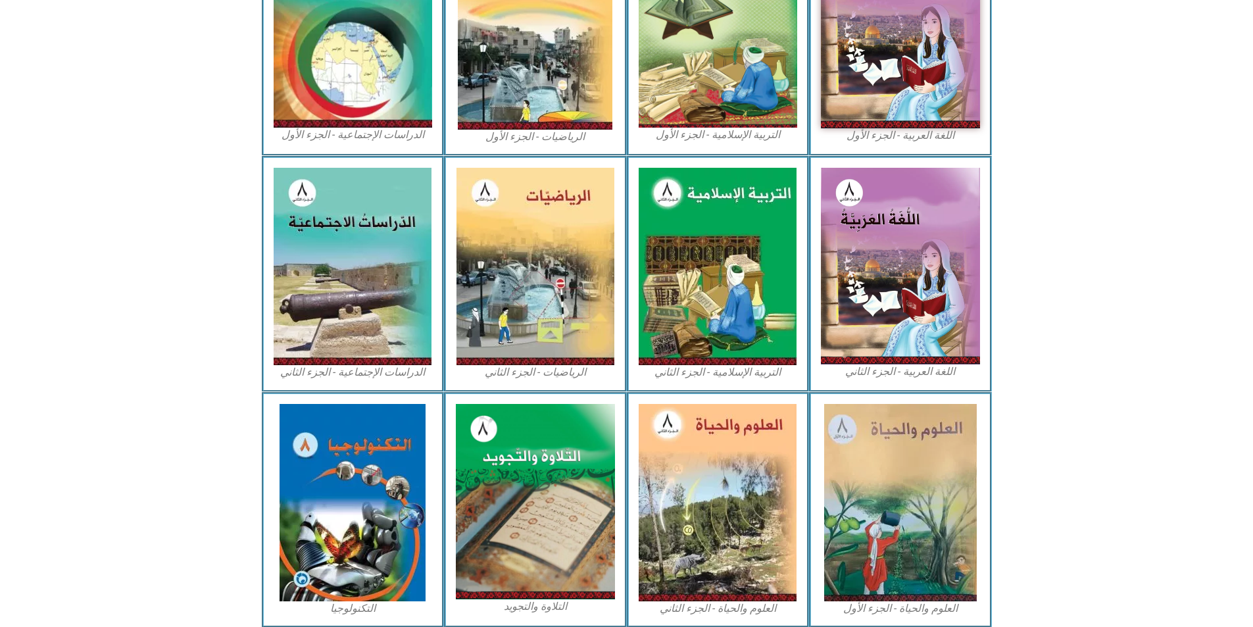
scroll to position [515, 0]
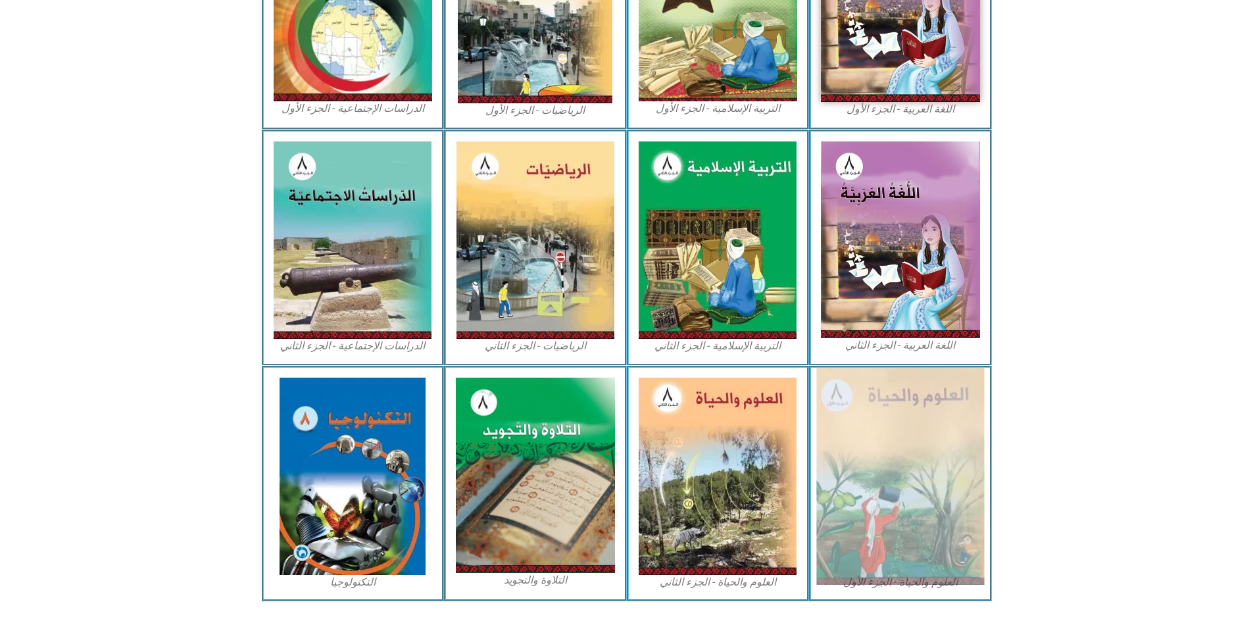
click at [920, 370] on img at bounding box center [901, 476] width 168 height 217
click at [919, 395] on img at bounding box center [901, 476] width 168 height 217
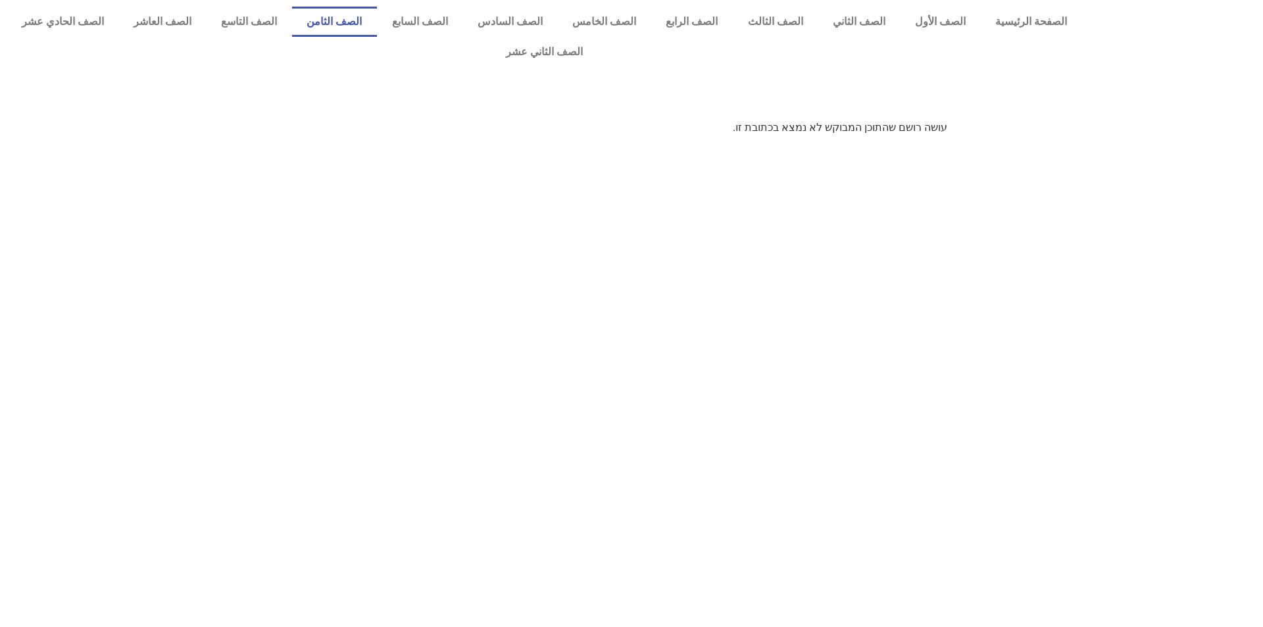
click at [377, 24] on link "الصف الثامن" at bounding box center [334, 22] width 85 height 30
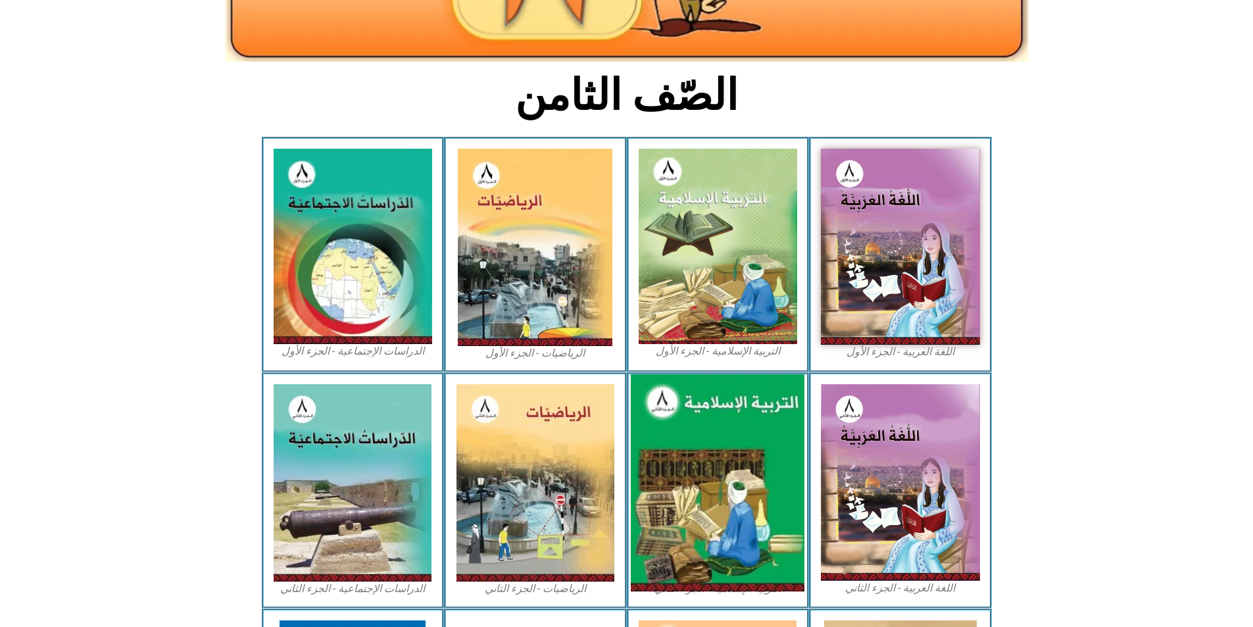
scroll to position [461, 0]
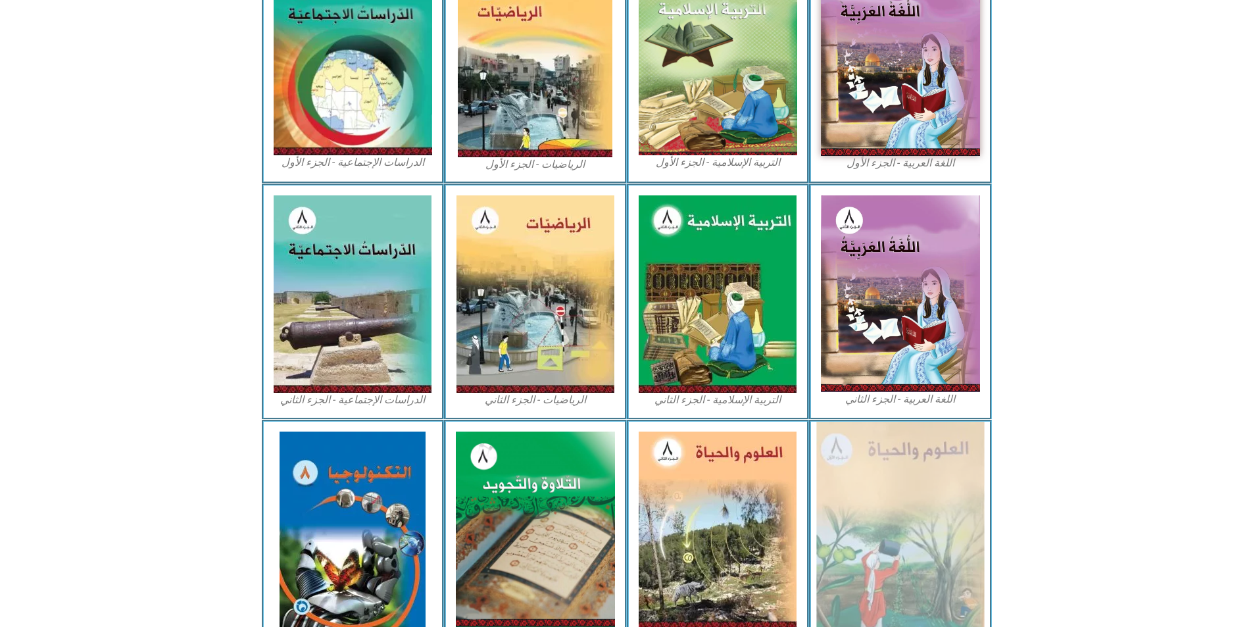
click at [905, 493] on img at bounding box center [901, 530] width 168 height 217
click at [905, 492] on img at bounding box center [901, 530] width 168 height 217
